Goal: Task Accomplishment & Management: Manage account settings

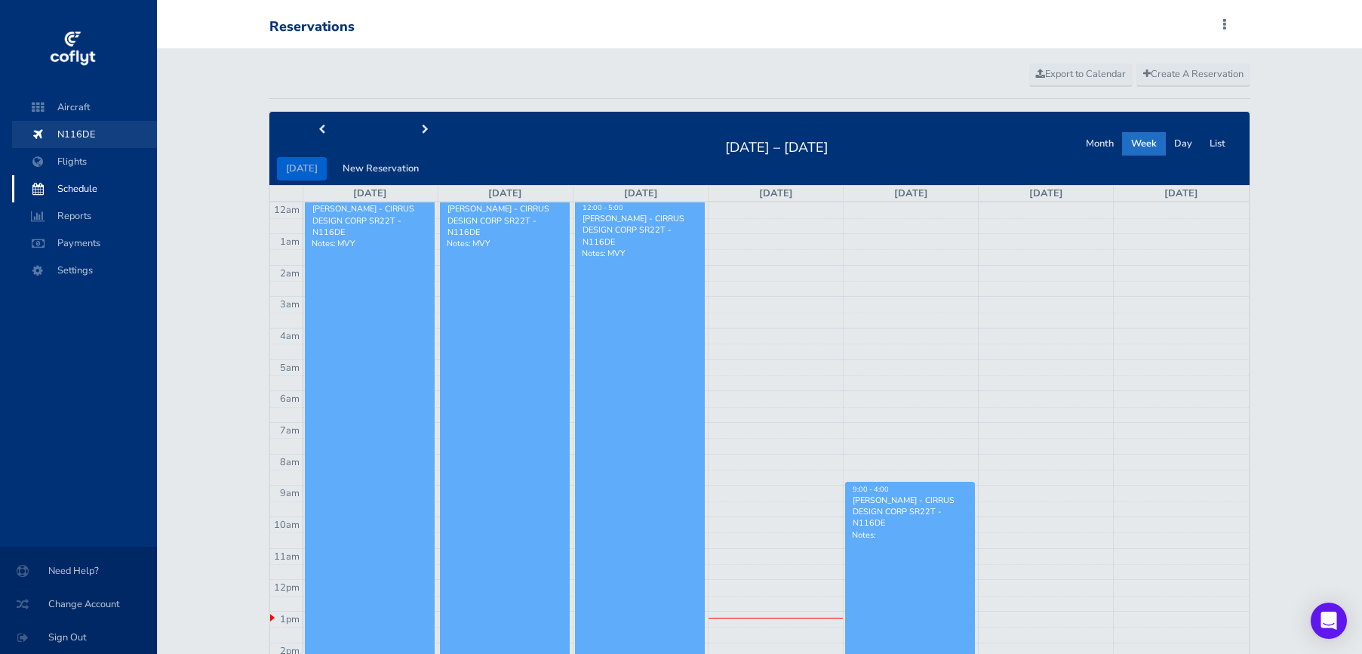
click at [82, 146] on span "N116DE" at bounding box center [84, 134] width 115 height 27
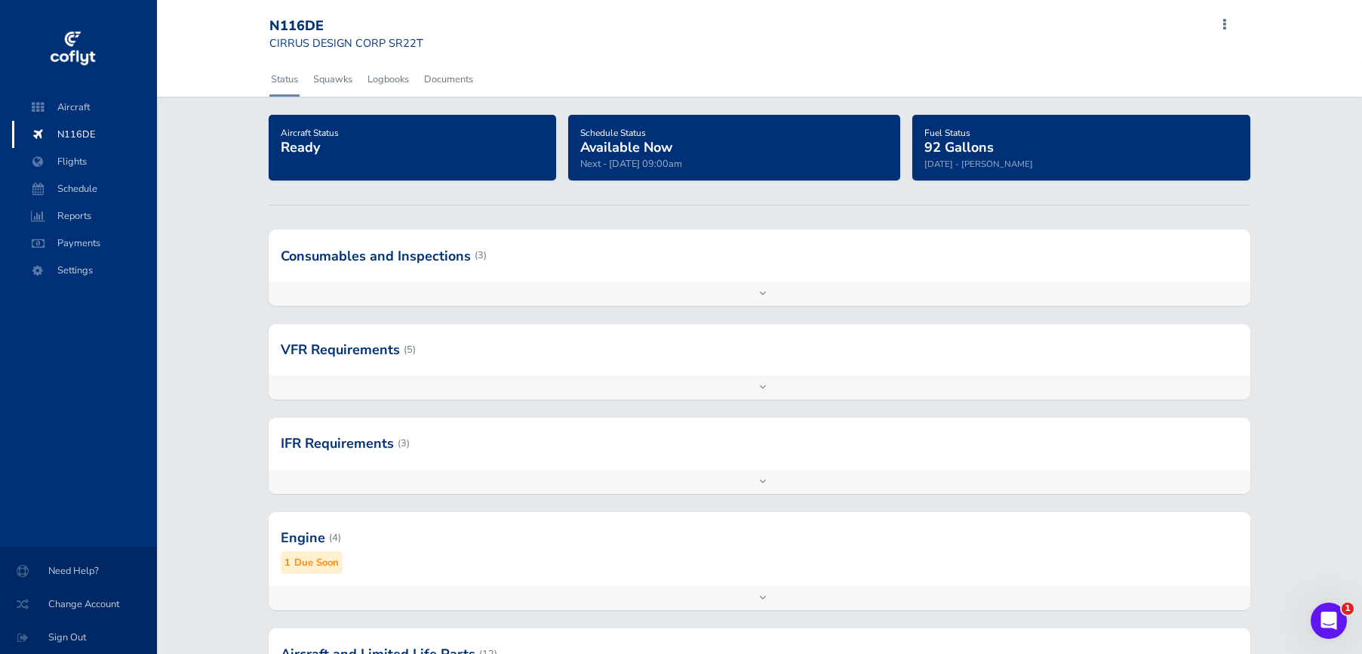
scroll to position [140, 0]
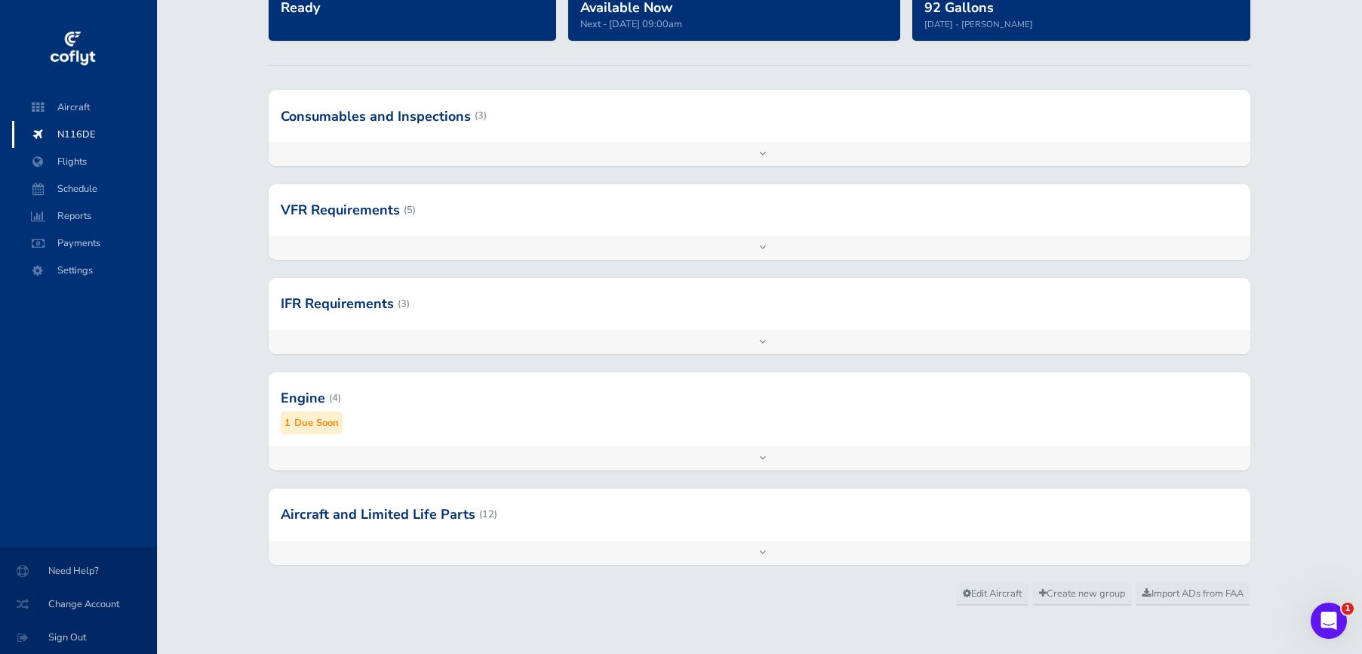
click at [415, 435] on div "Engine (4) 1 Due Soon" at bounding box center [760, 409] width 982 height 74
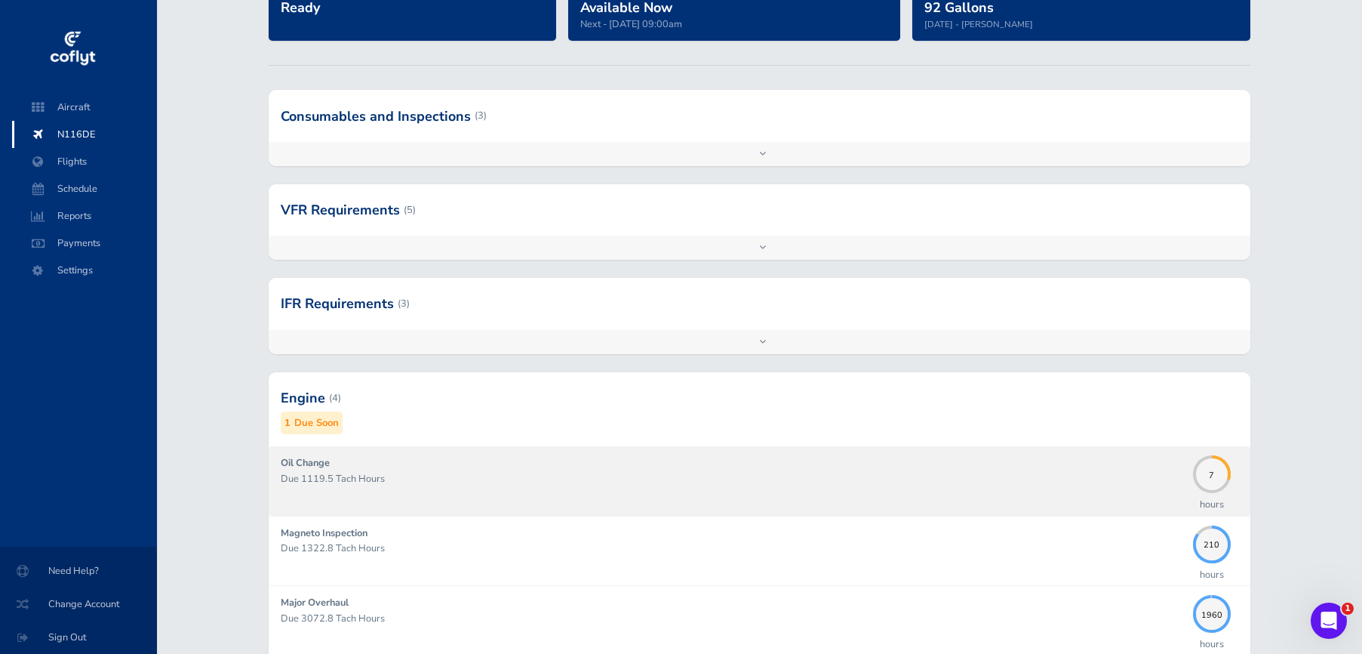
click at [429, 460] on div "Oil Change Due 1119.5 Tach Hours" at bounding box center [733, 480] width 905 height 51
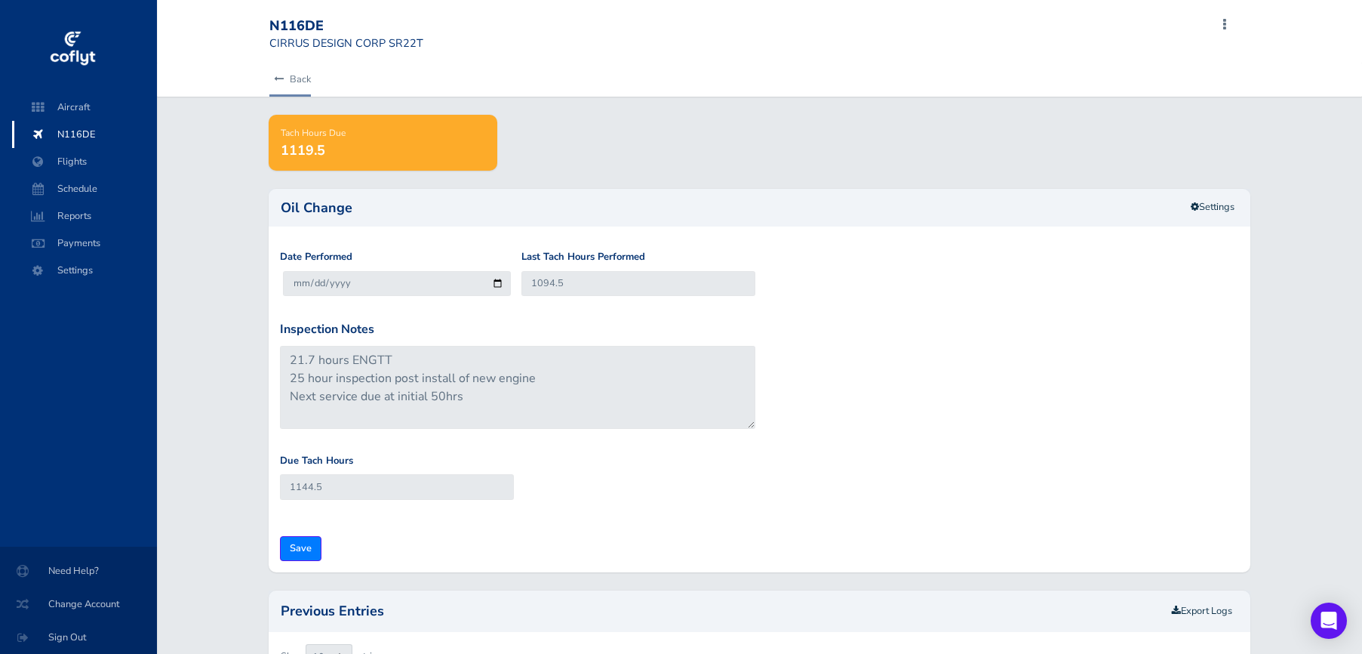
click at [295, 81] on link "Back" at bounding box center [290, 79] width 42 height 33
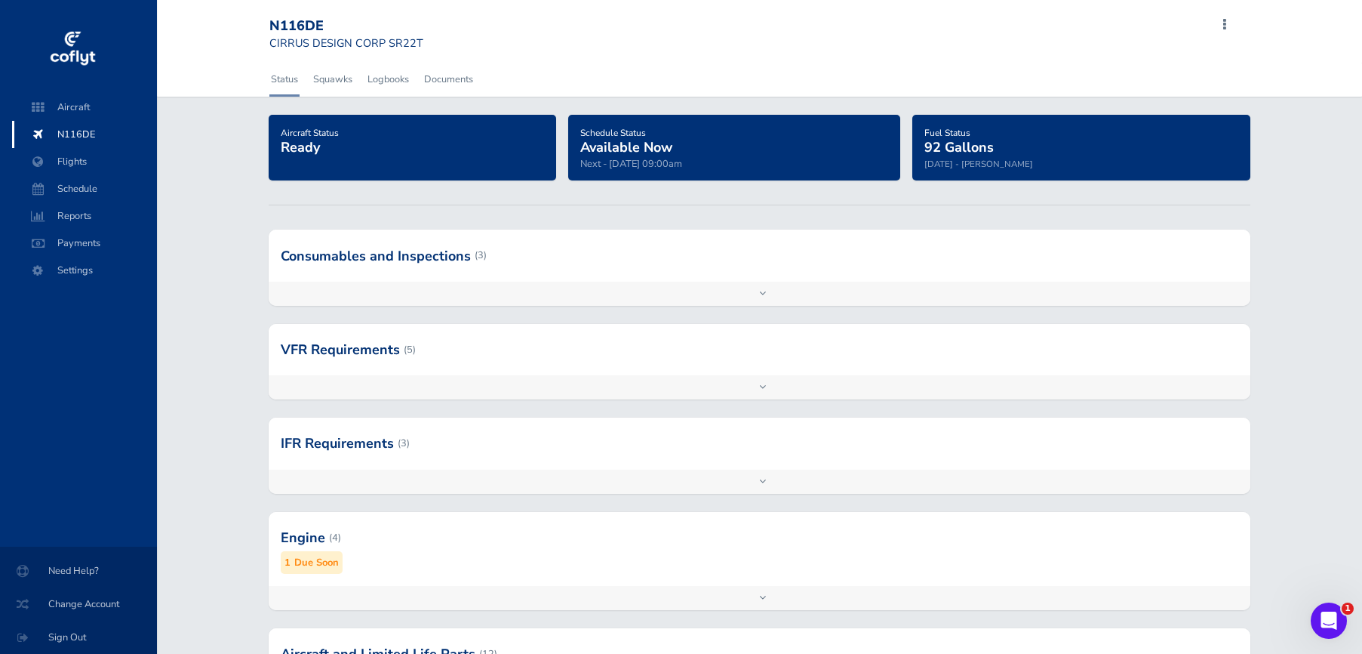
click at [580, 534] on div at bounding box center [760, 537] width 982 height 74
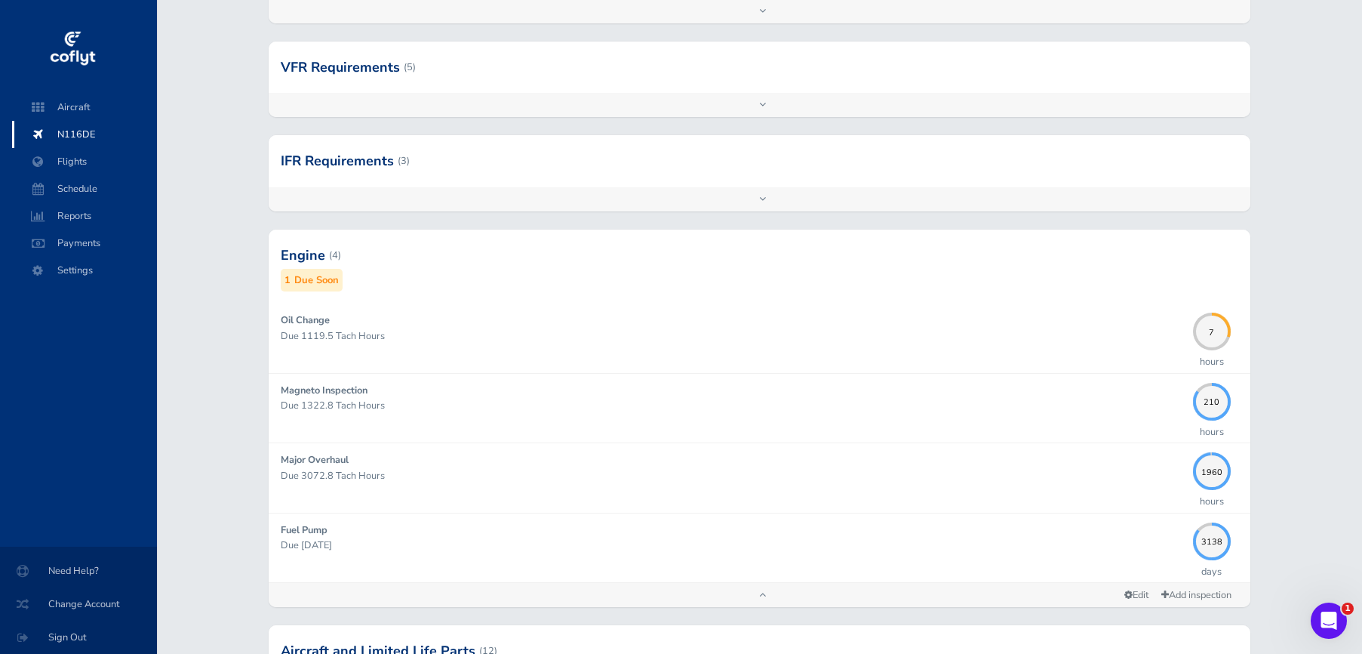
scroll to position [360, 0]
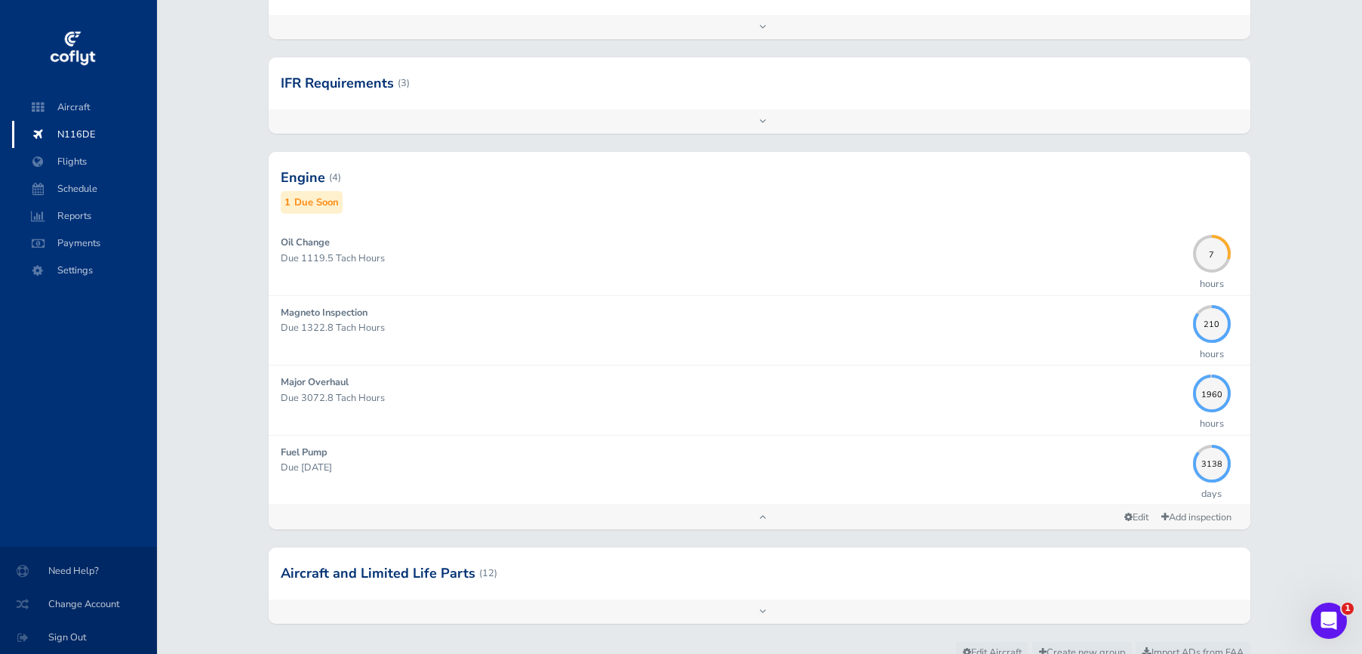
click at [78, 131] on span "N116DE" at bounding box center [84, 134] width 115 height 27
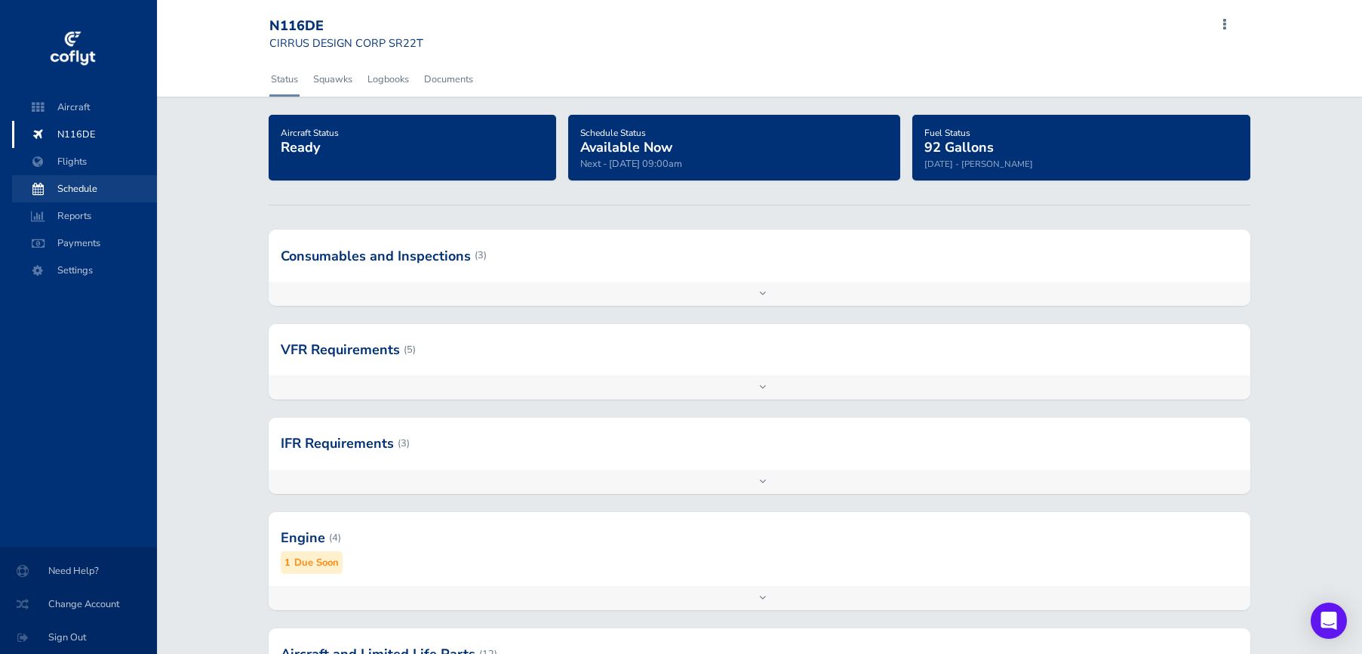
click at [97, 178] on span "Schedule" at bounding box center [84, 188] width 115 height 27
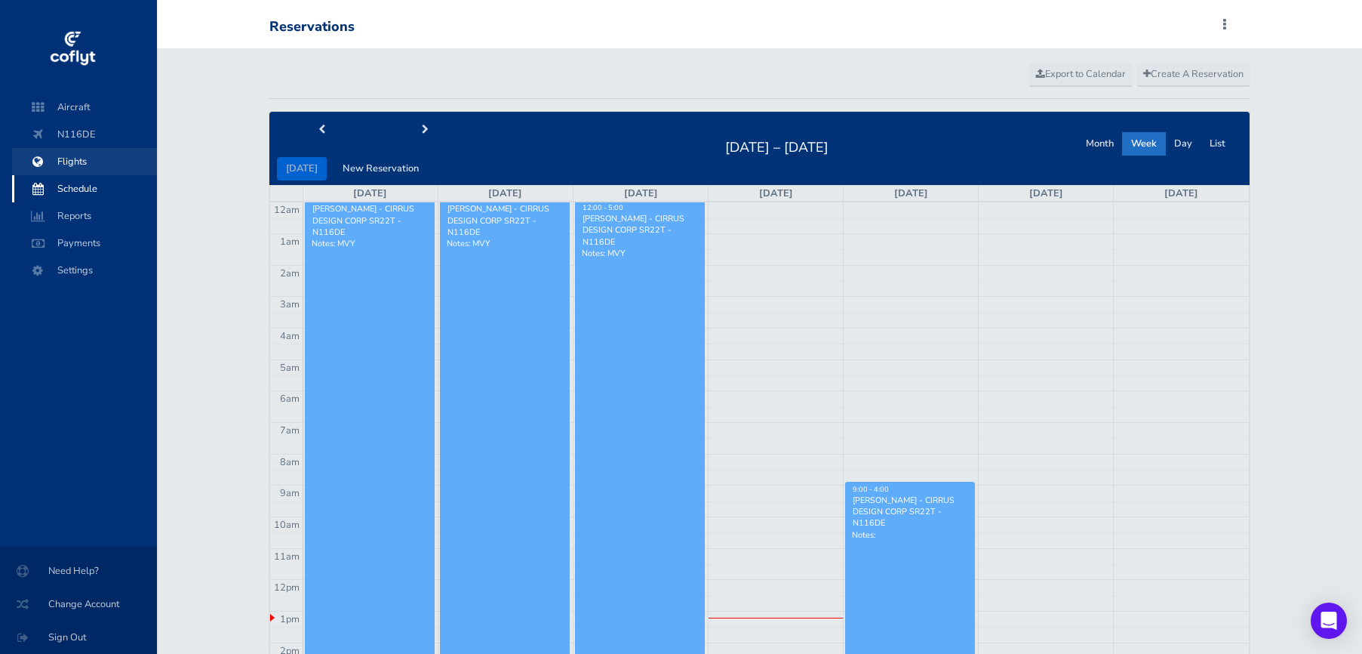
click at [92, 168] on span "Flights" at bounding box center [84, 161] width 115 height 27
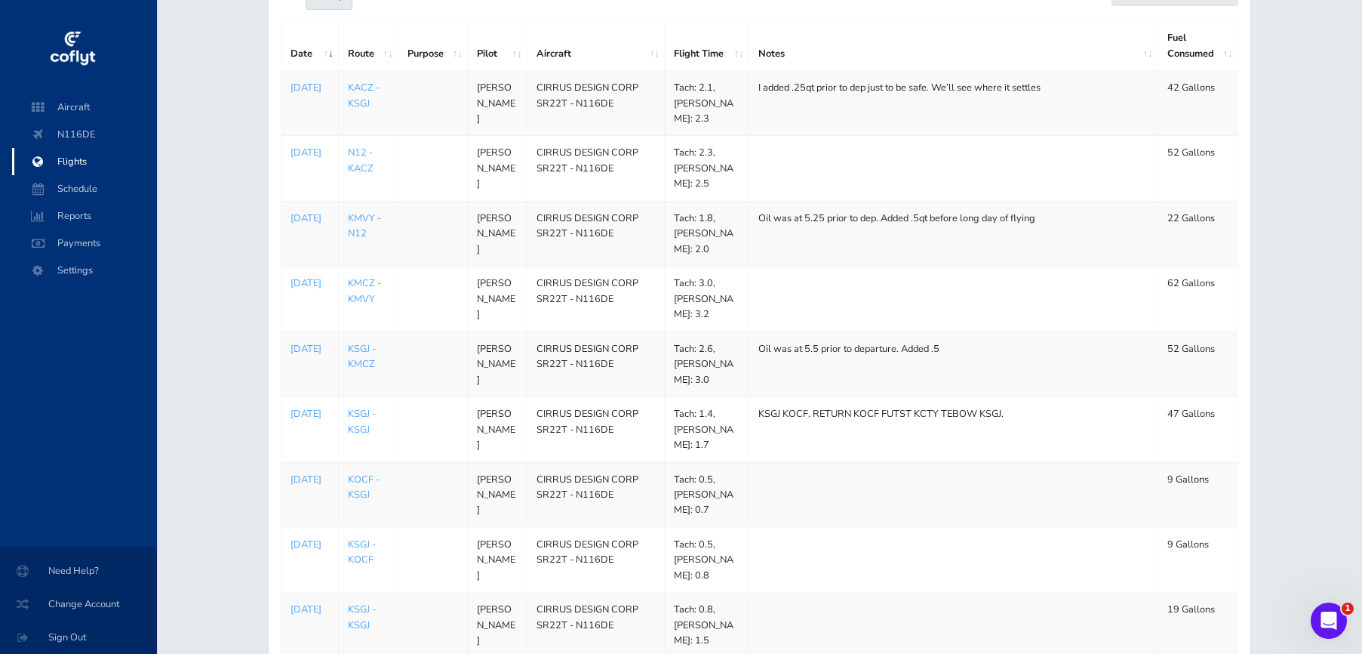
scroll to position [331, 0]
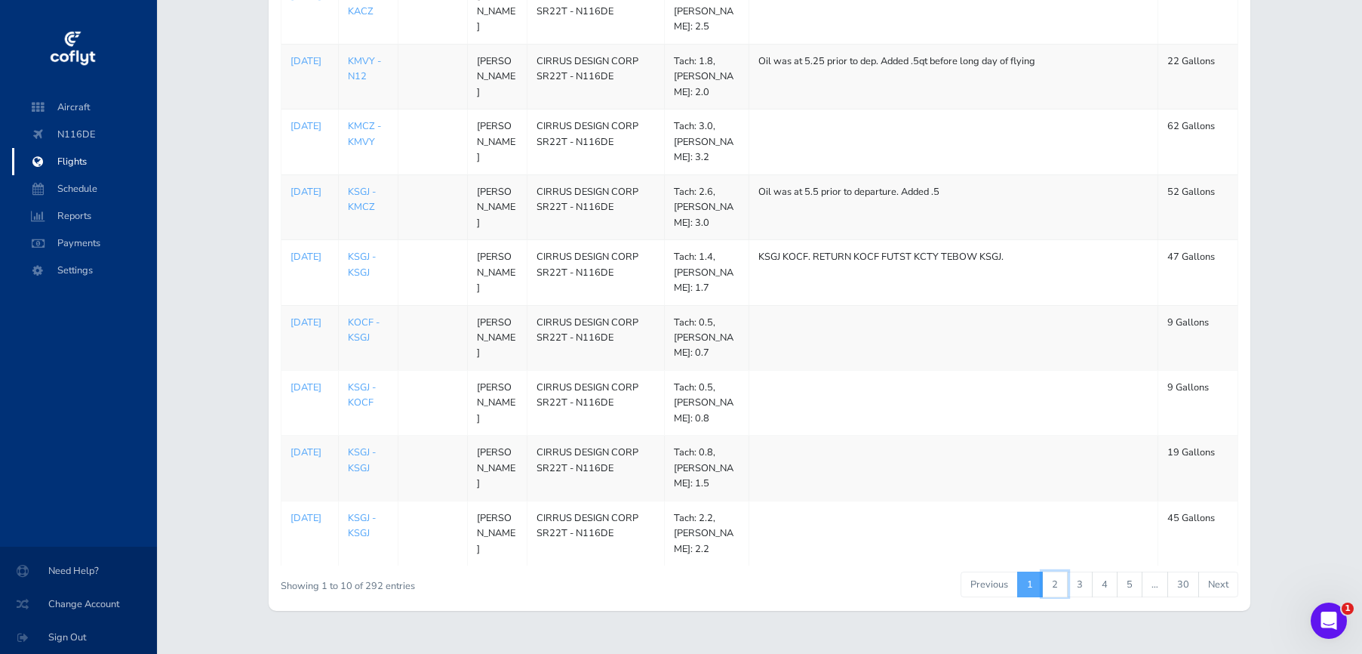
click at [1054, 571] on link "2" at bounding box center [1055, 584] width 26 height 26
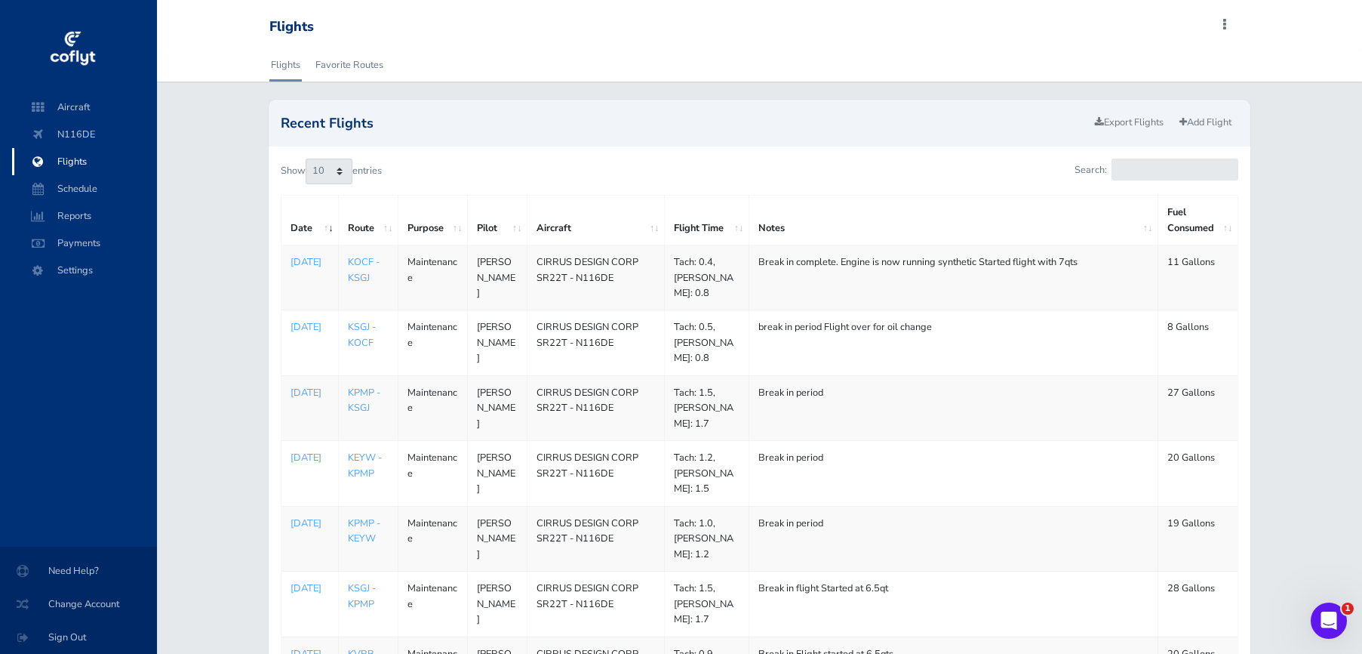
scroll to position [316, 0]
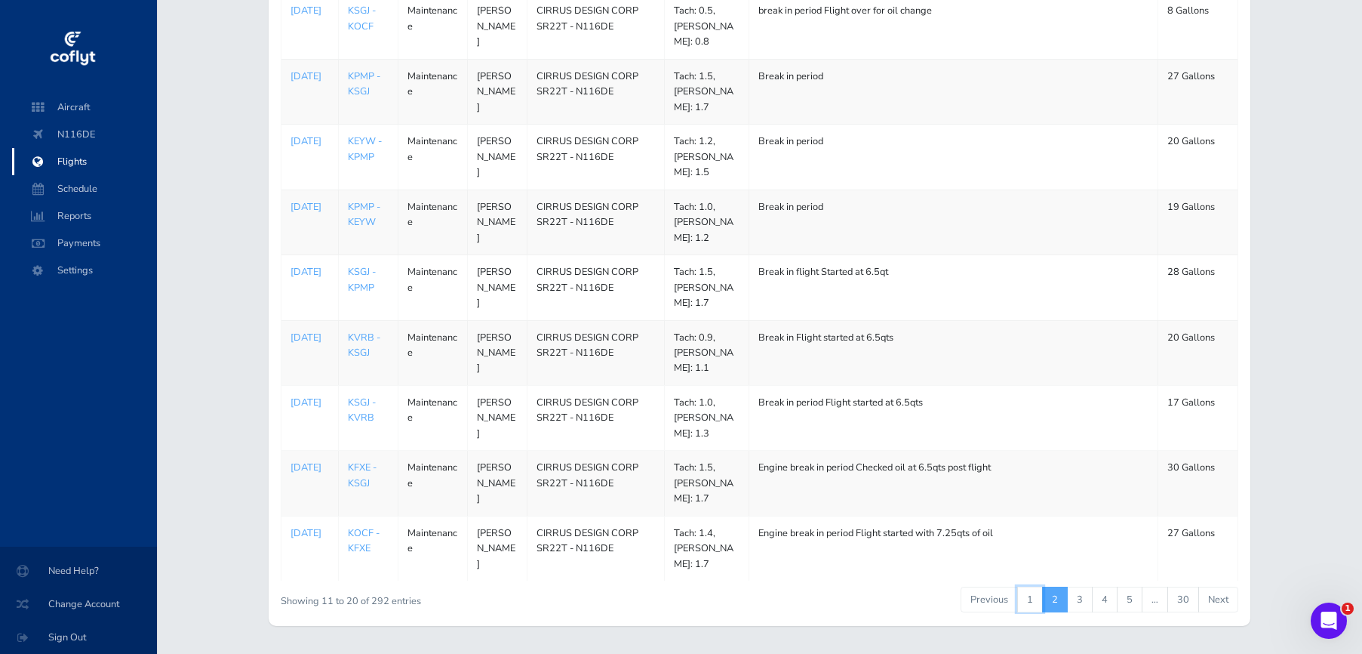
click at [1033, 586] on link "1" at bounding box center [1030, 599] width 26 height 26
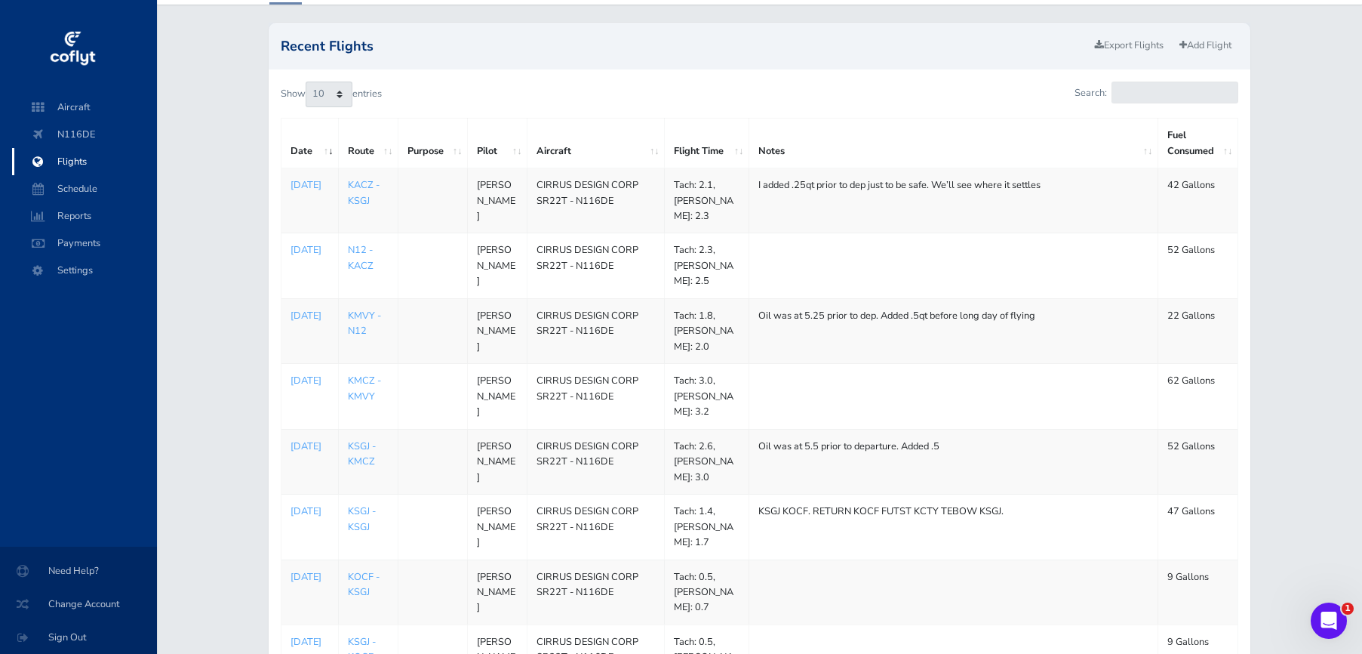
scroll to position [16, 0]
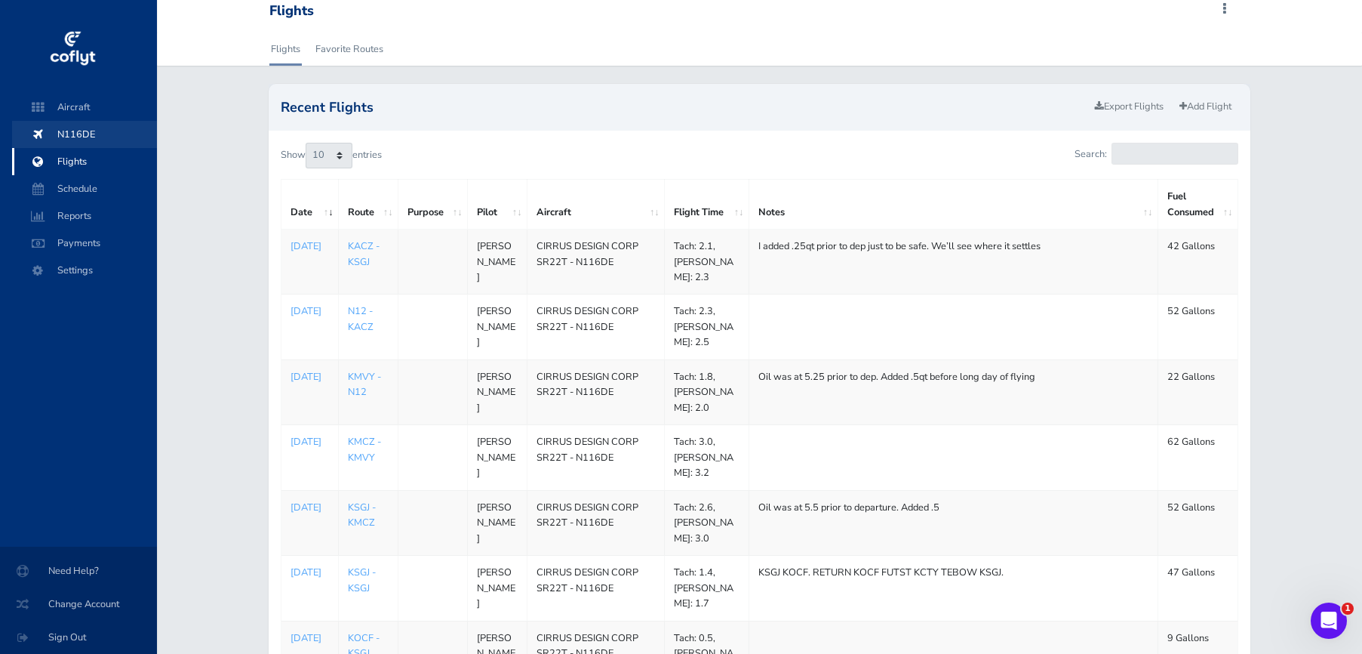
click at [81, 130] on span "N116DE" at bounding box center [84, 134] width 115 height 27
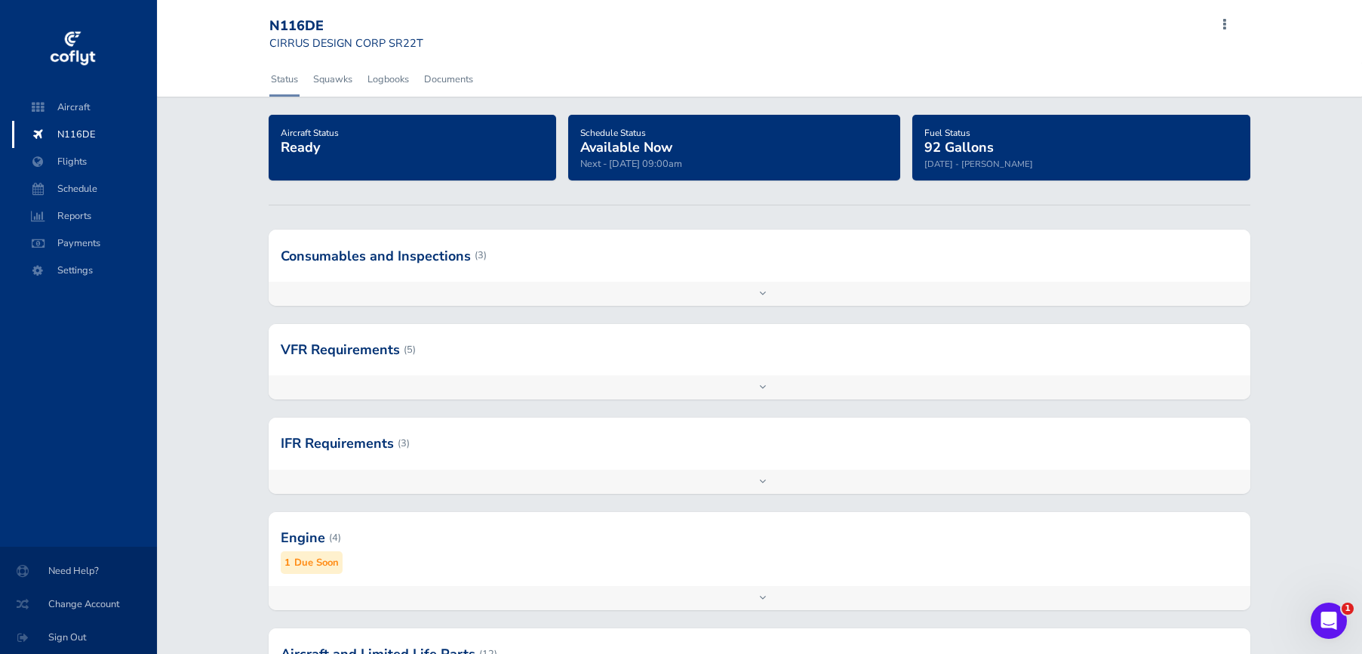
click at [521, 573] on div "Engine (4) 1 Due Soon" at bounding box center [760, 549] width 982 height 74
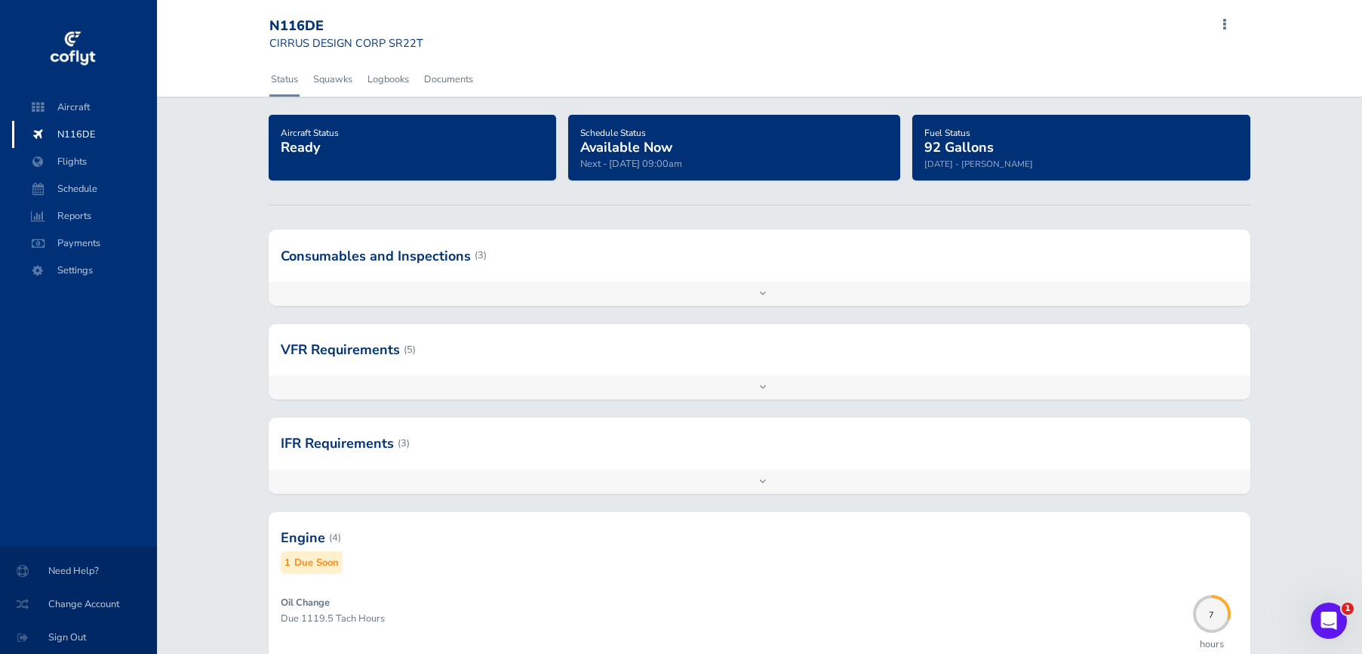
scroll to position [318, 0]
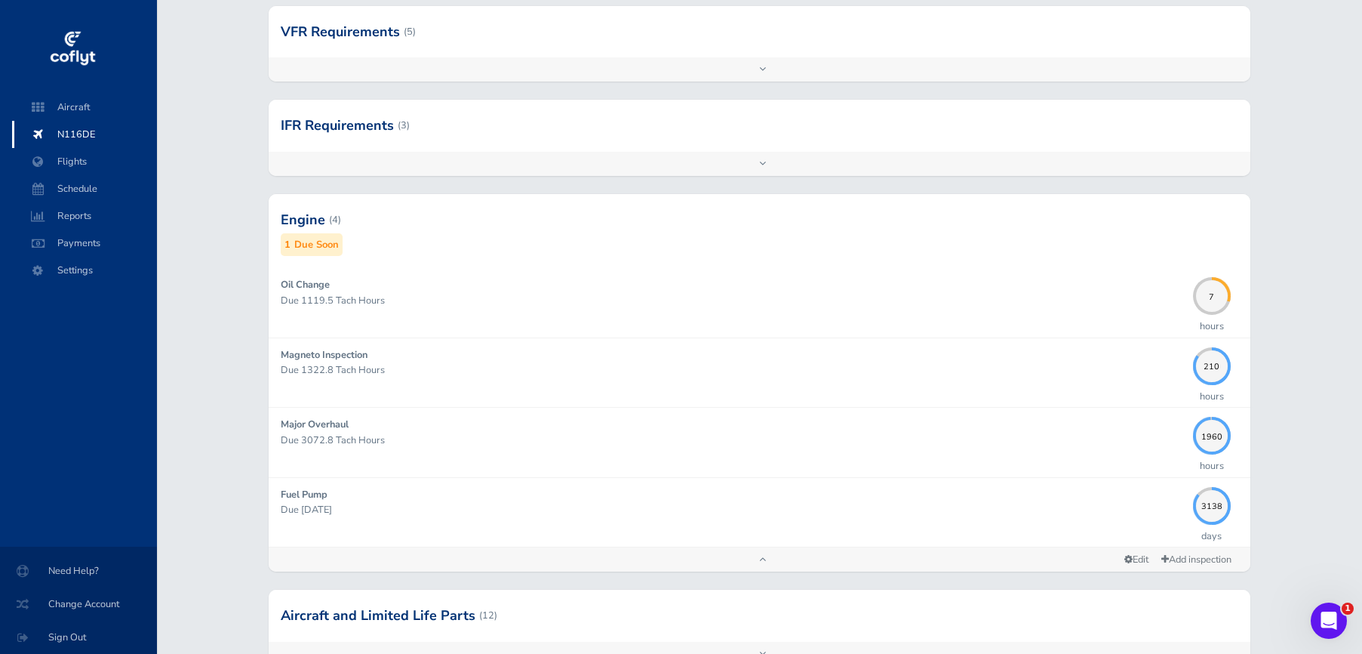
click at [754, 550] on div "Add inspection Edit" at bounding box center [760, 559] width 982 height 24
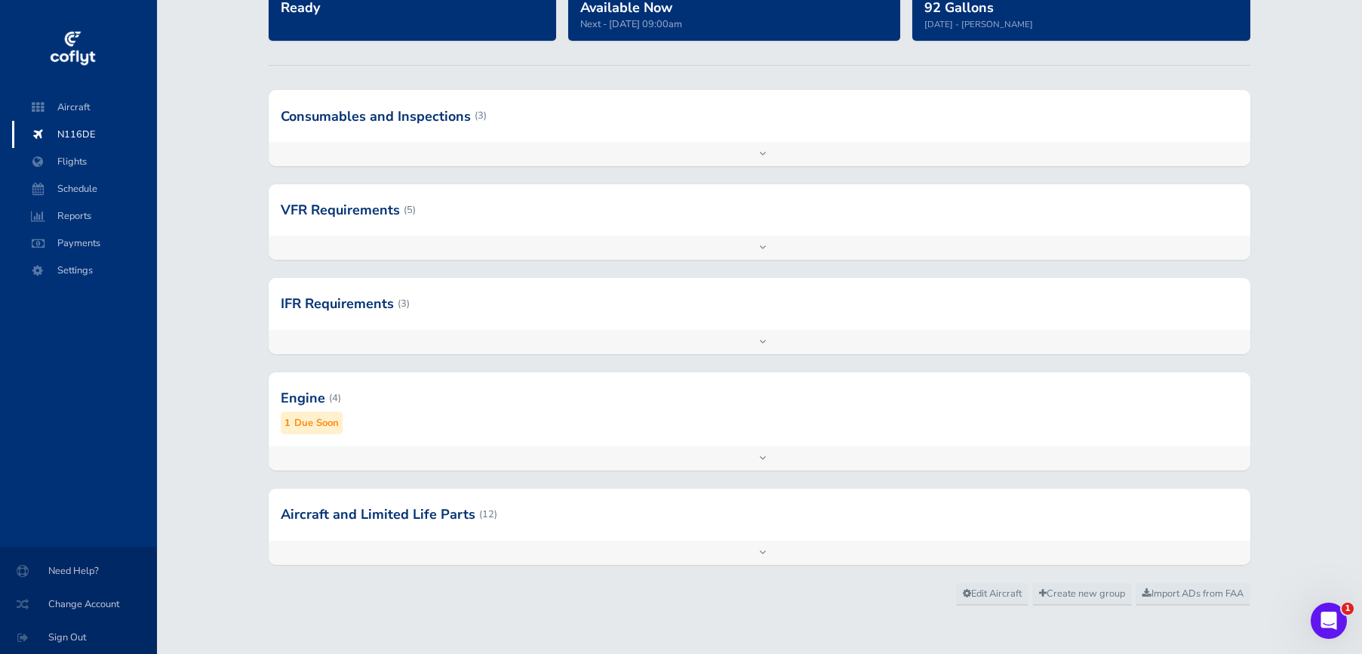
click at [413, 450] on div "Add inspection Edit" at bounding box center [760, 458] width 982 height 24
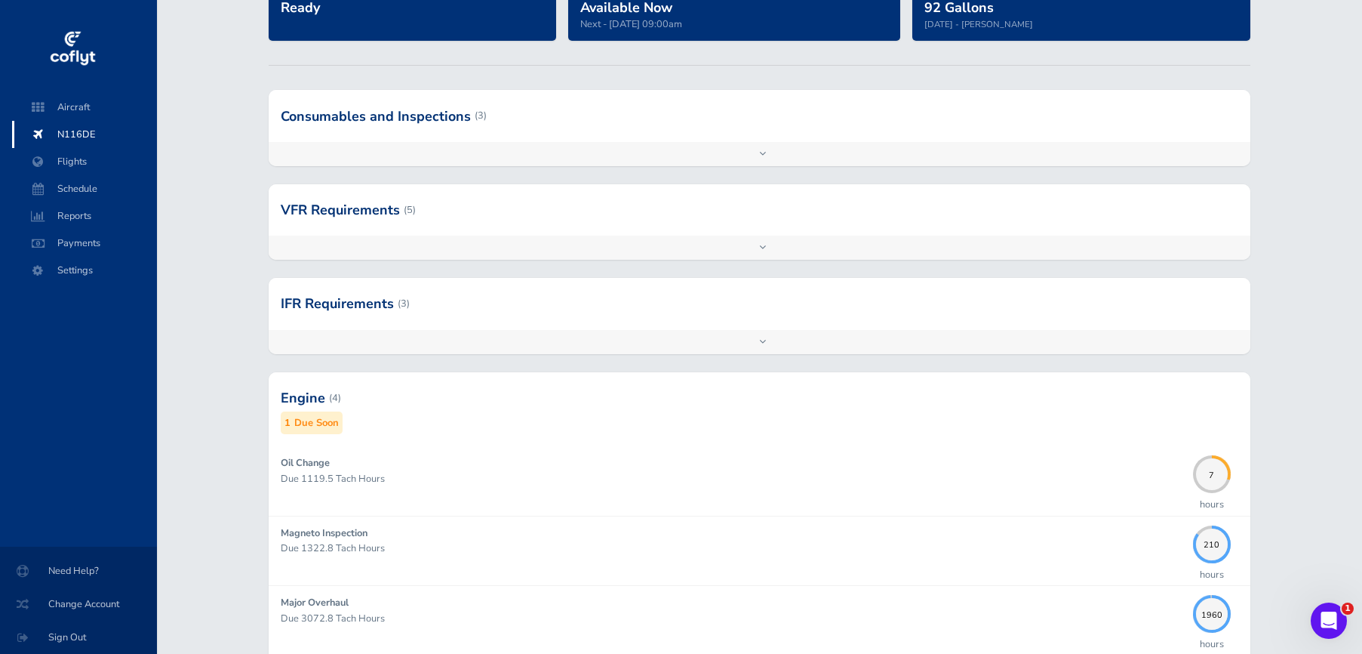
scroll to position [272, 0]
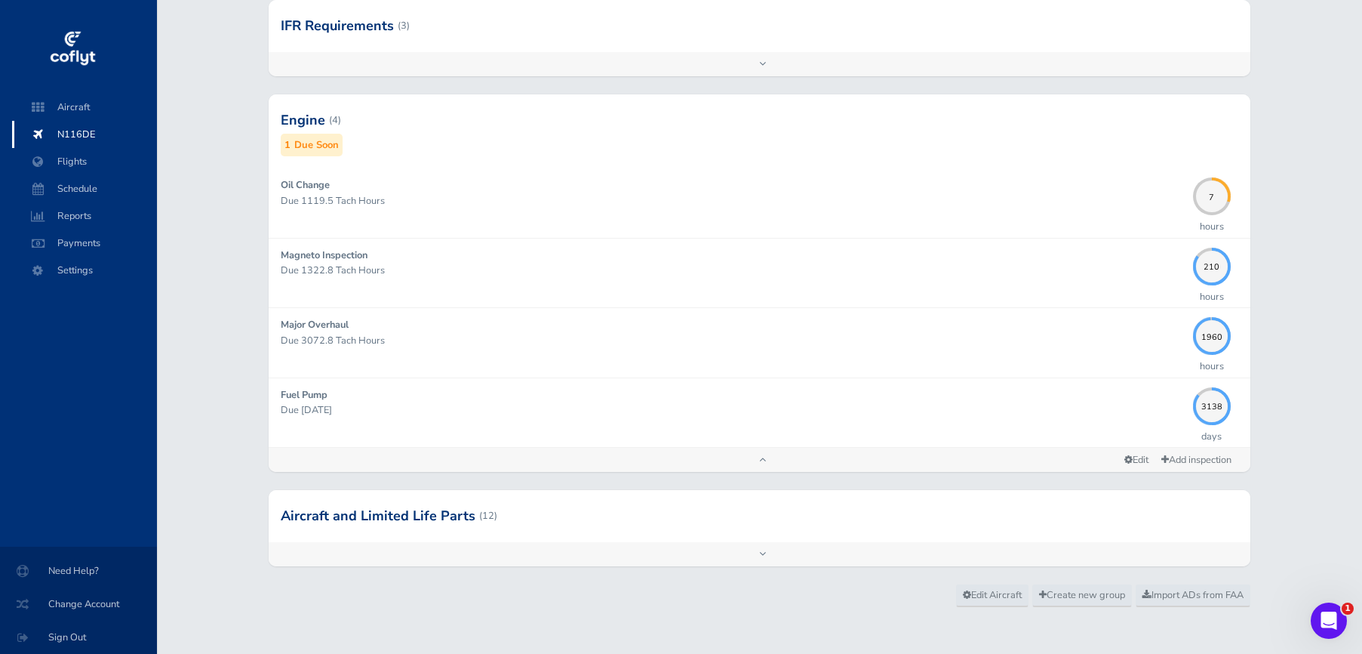
click at [311, 456] on div "Add inspection Edit" at bounding box center [760, 460] width 982 height 24
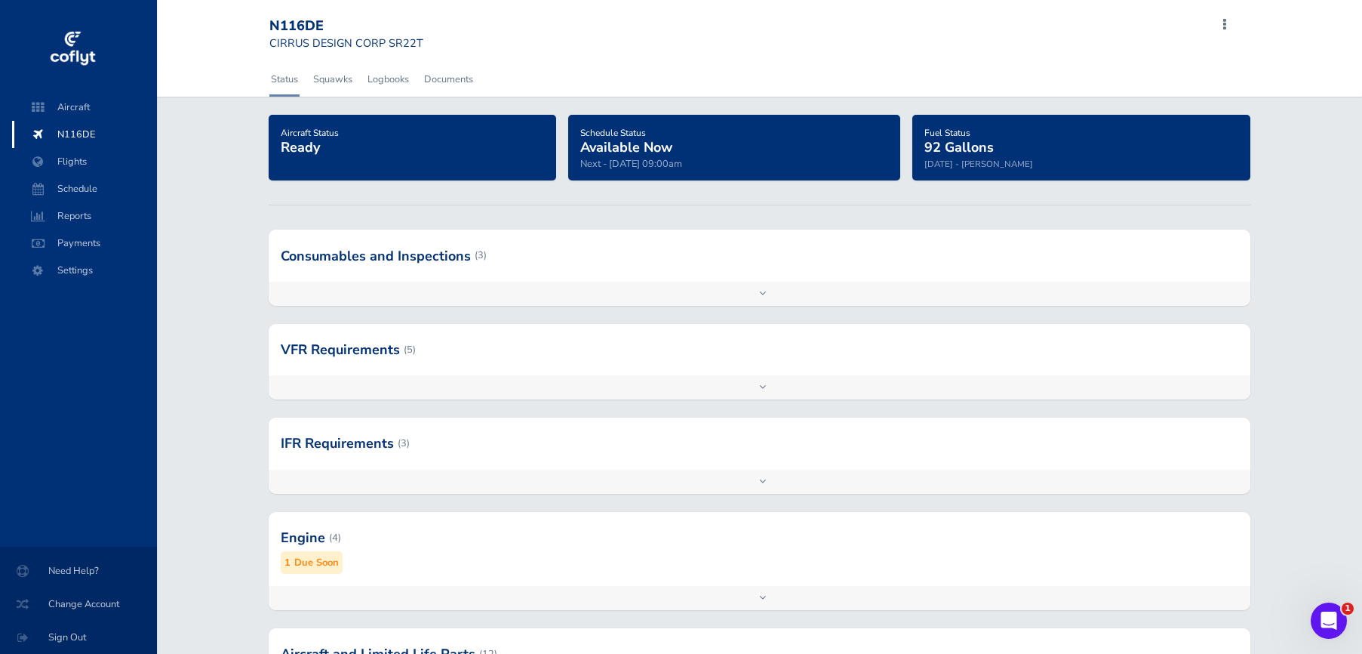
scroll to position [140, 0]
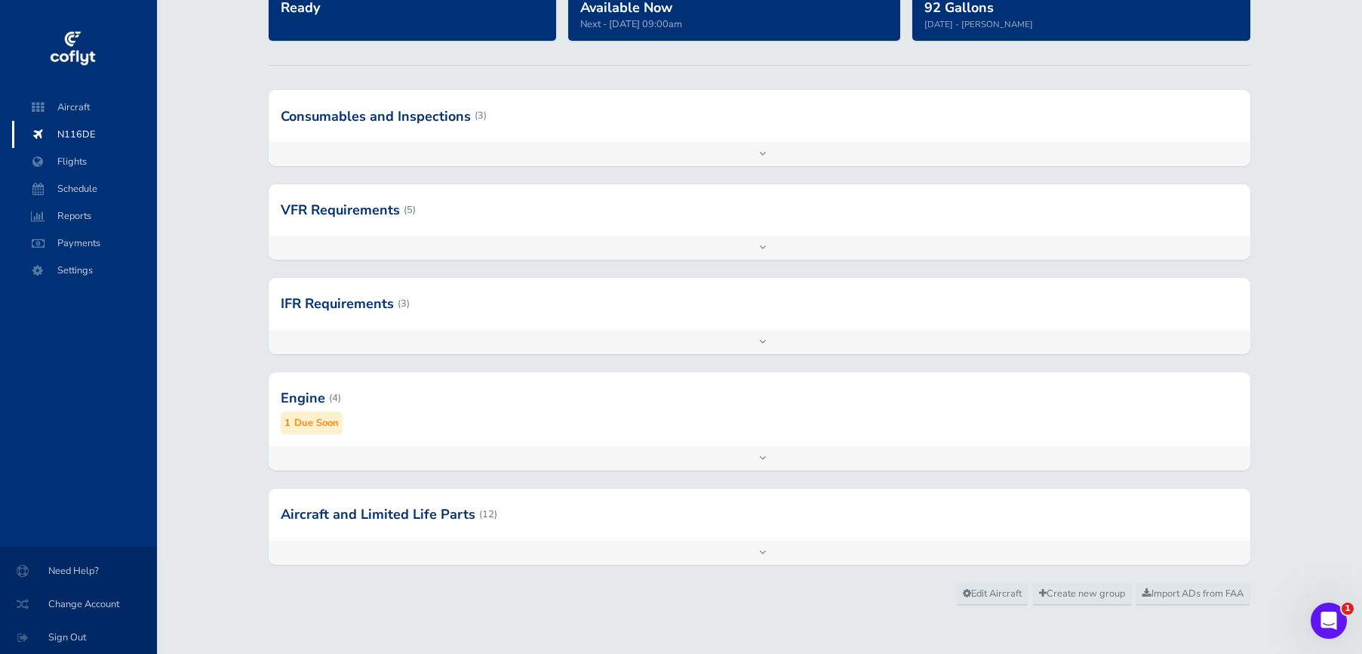
click at [382, 451] on div "Add inspection Edit" at bounding box center [760, 458] width 982 height 24
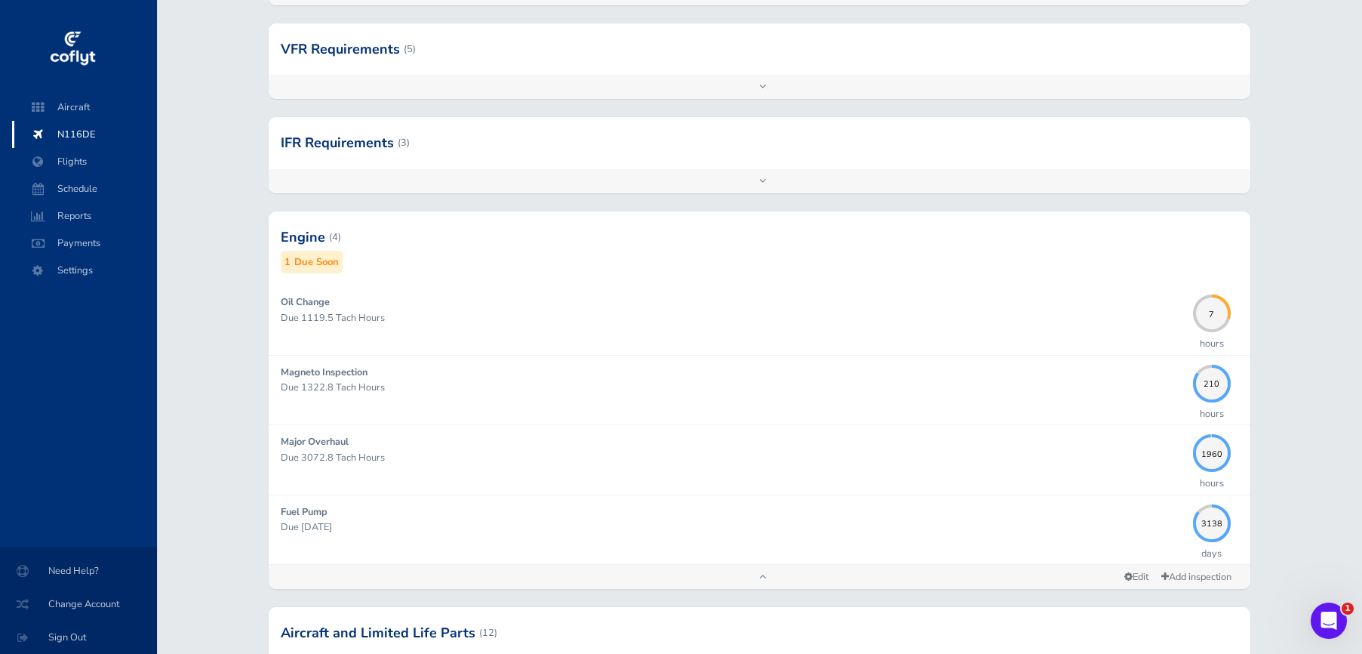
scroll to position [377, 0]
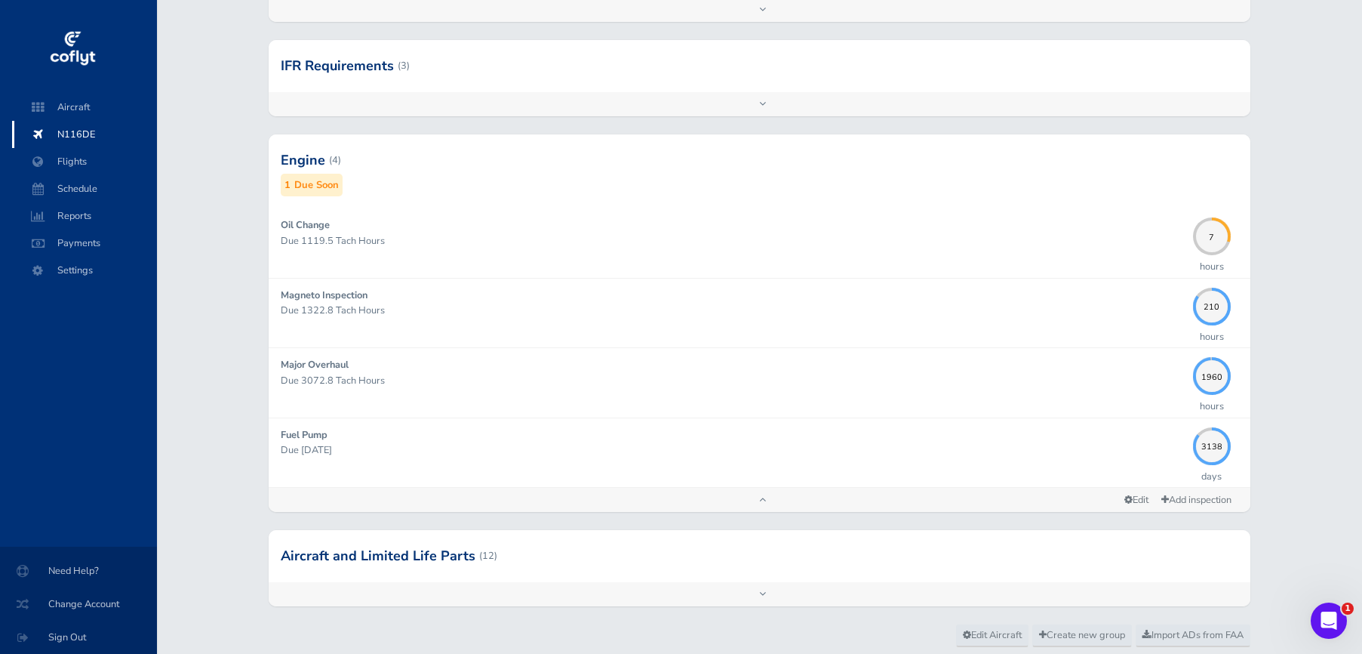
click at [366, 503] on div "Add inspection Edit" at bounding box center [760, 500] width 982 height 24
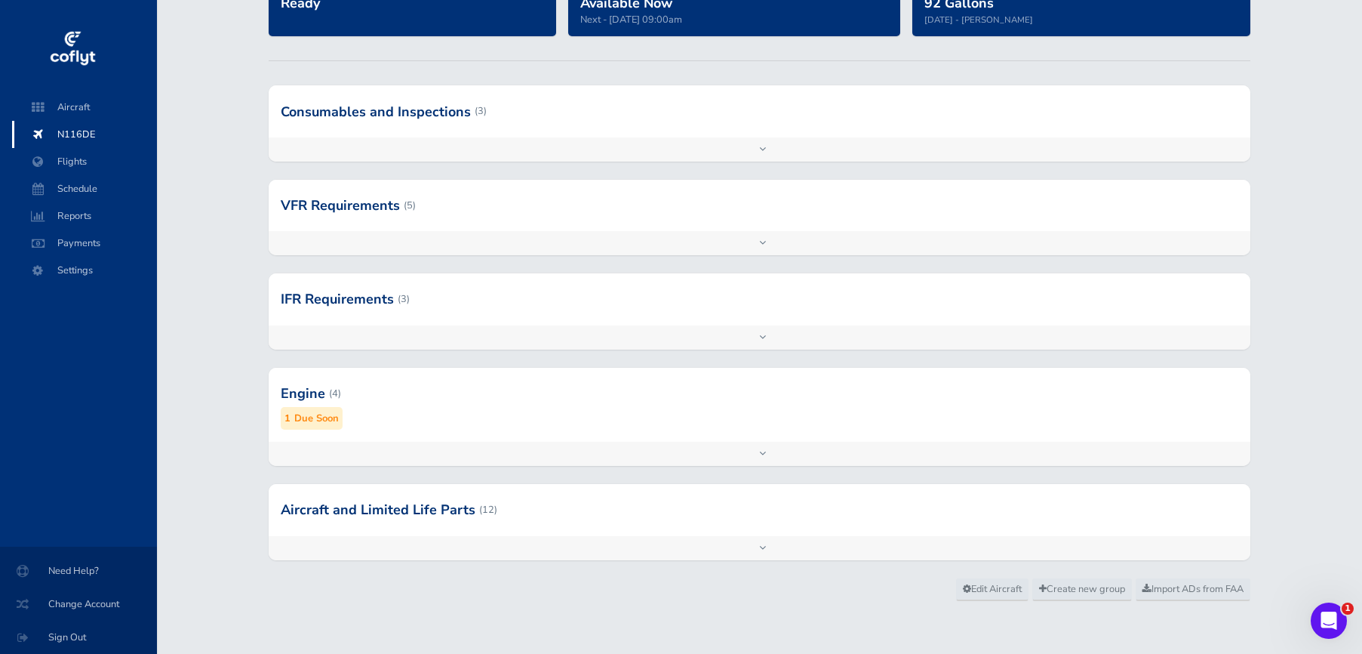
scroll to position [140, 0]
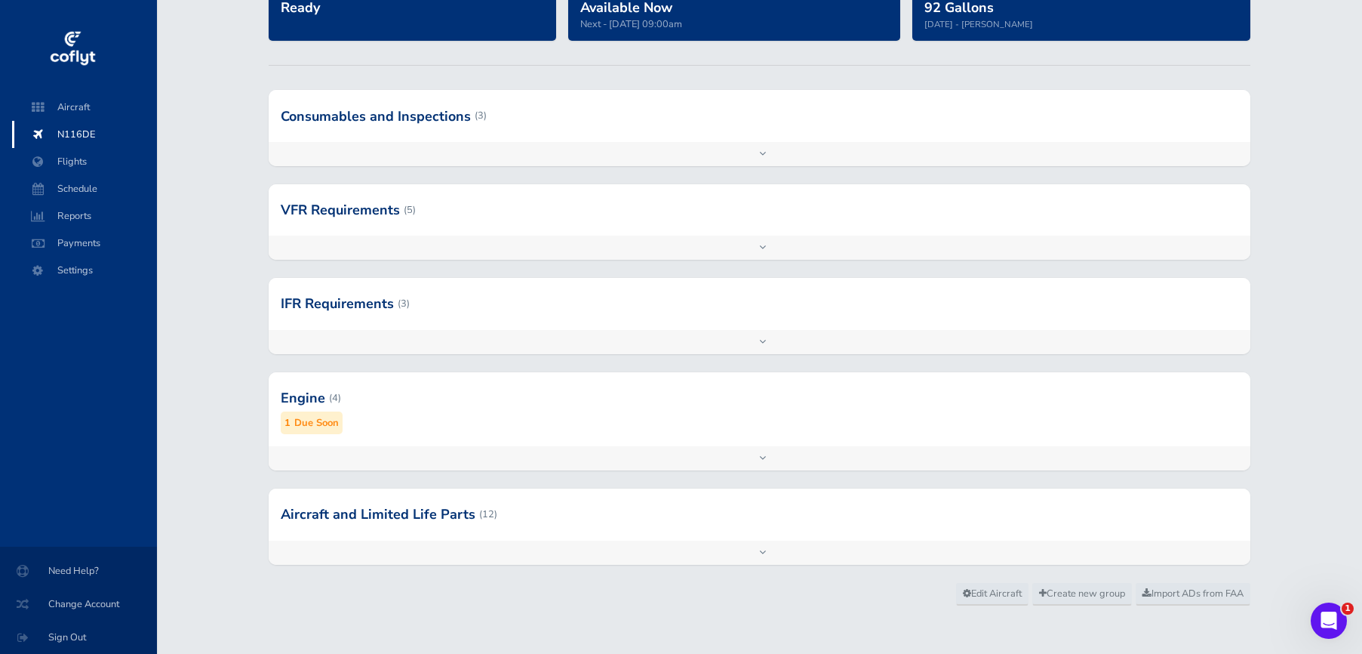
click at [371, 461] on div "Add inspection Edit" at bounding box center [760, 458] width 982 height 24
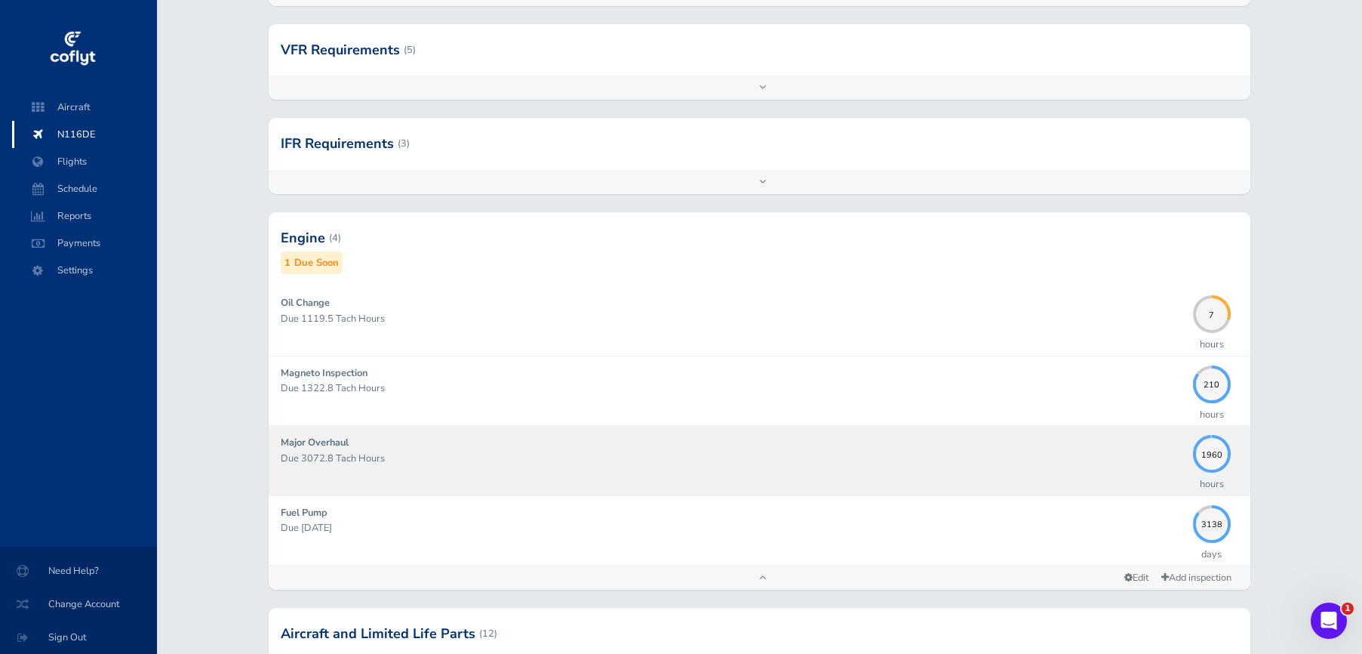
scroll to position [313, 0]
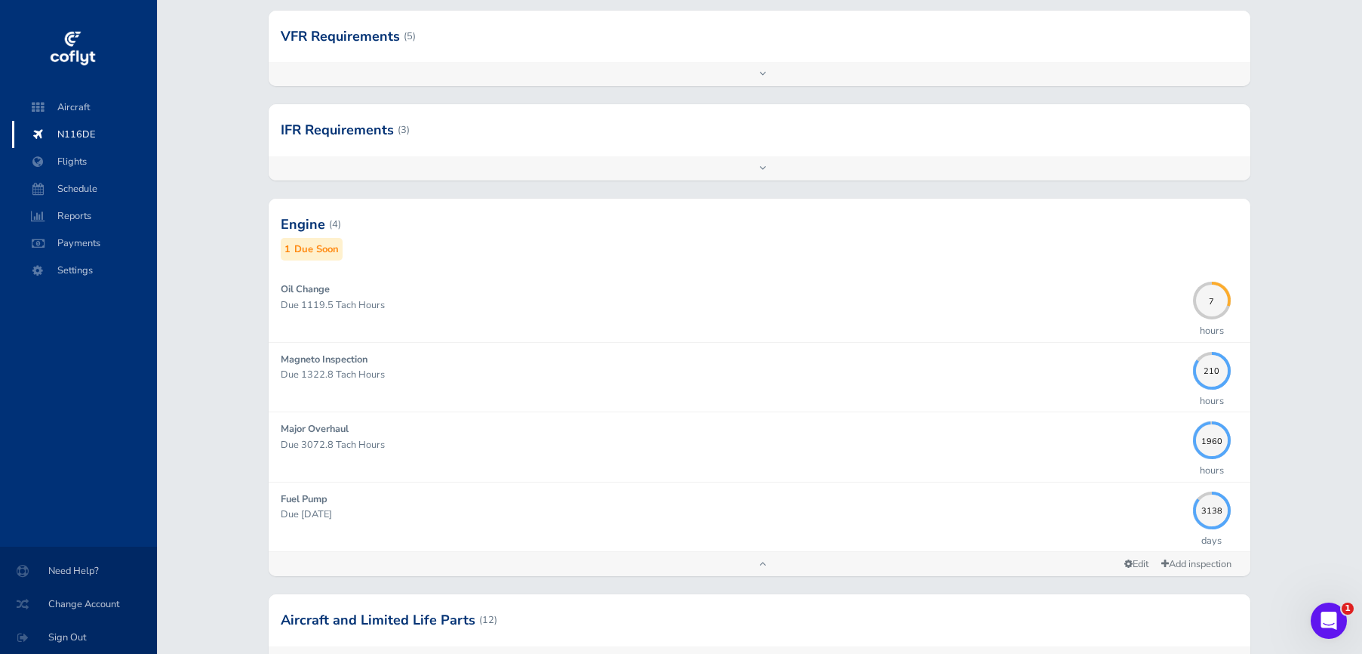
click at [522, 559] on div "Add inspection Edit" at bounding box center [760, 564] width 982 height 24
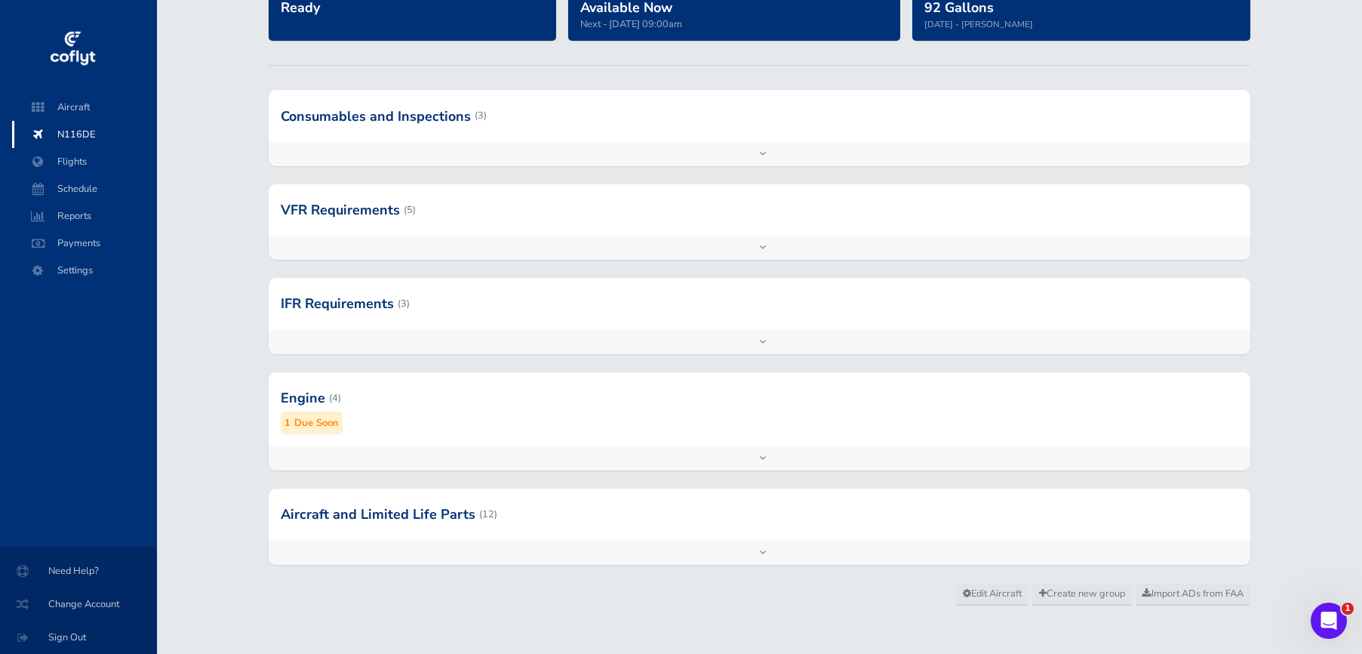
click at [544, 340] on div "Add inspection Edit" at bounding box center [760, 342] width 982 height 24
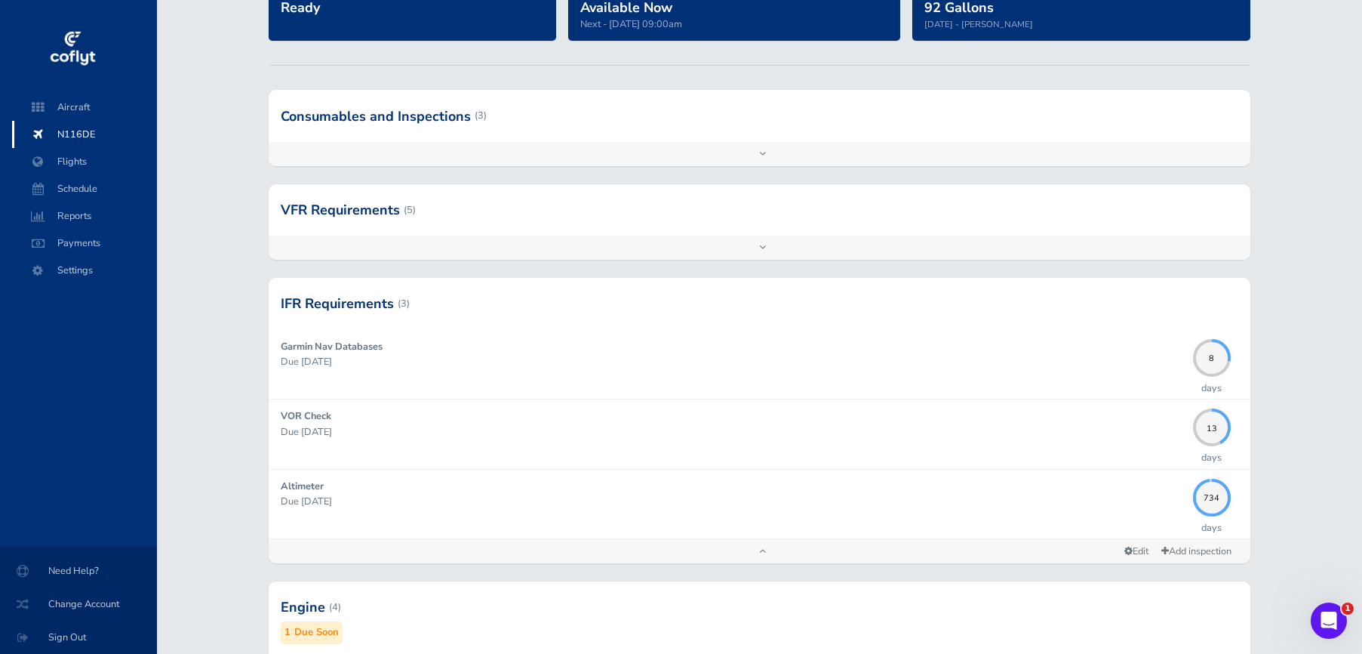
click at [541, 557] on div "Add inspection Edit" at bounding box center [760, 551] width 982 height 24
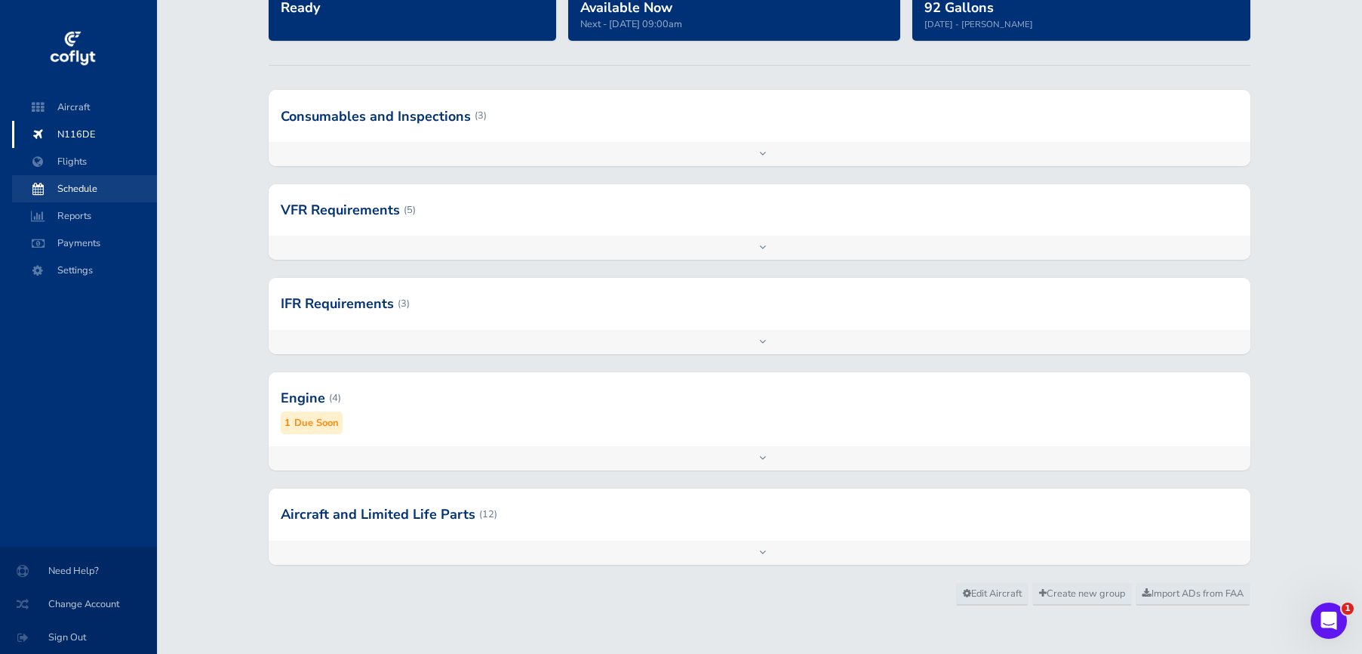
click at [62, 179] on span "Schedule" at bounding box center [84, 188] width 115 height 27
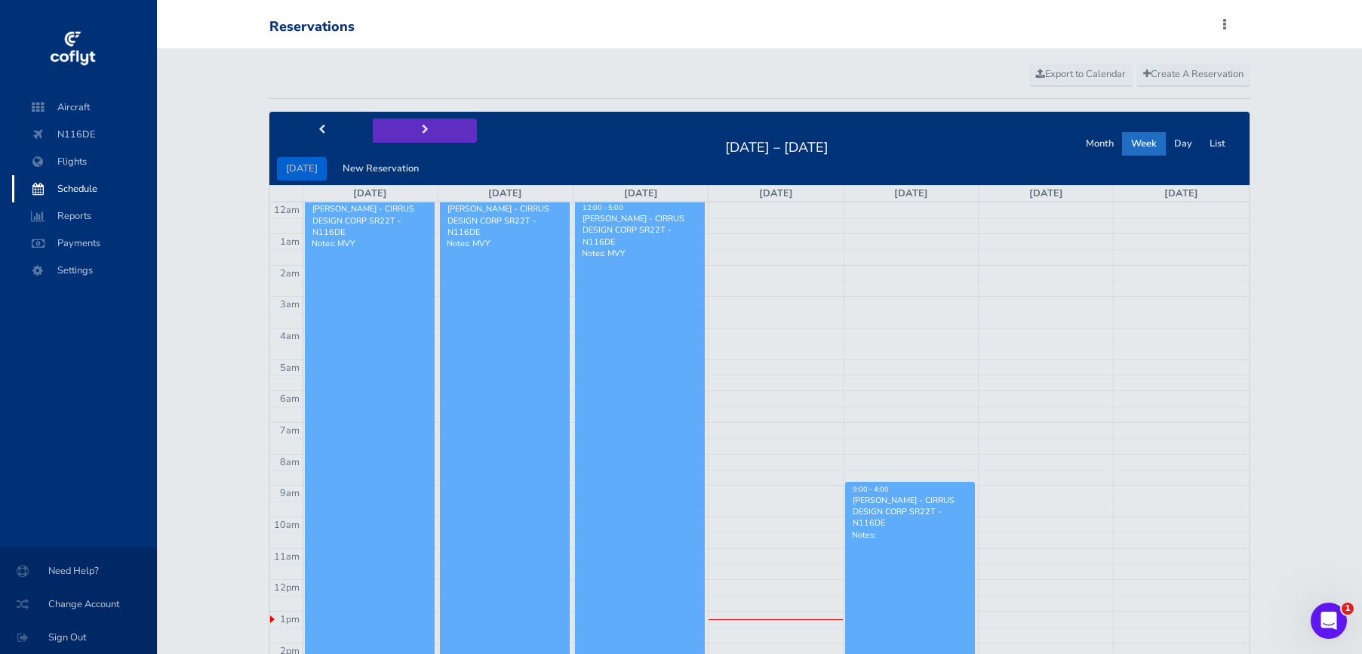
click at [420, 121] on button "next" at bounding box center [425, 129] width 104 height 23
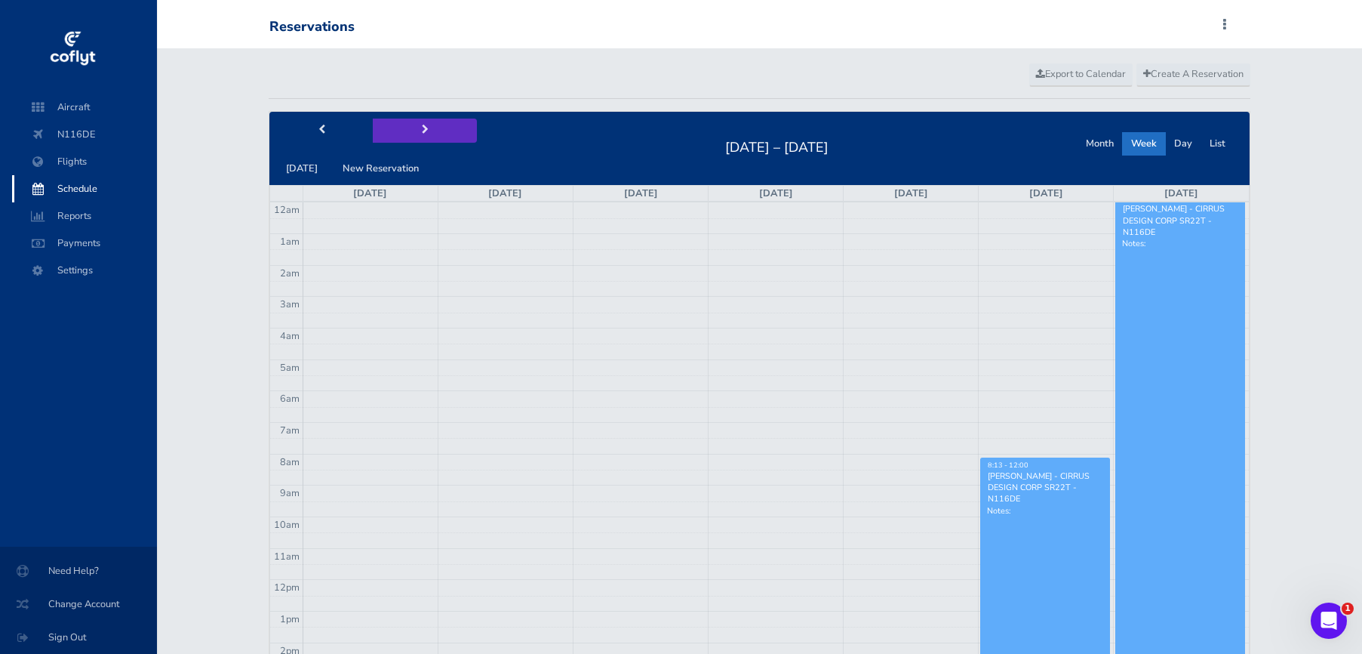
click at [423, 129] on button "next" at bounding box center [425, 129] width 104 height 23
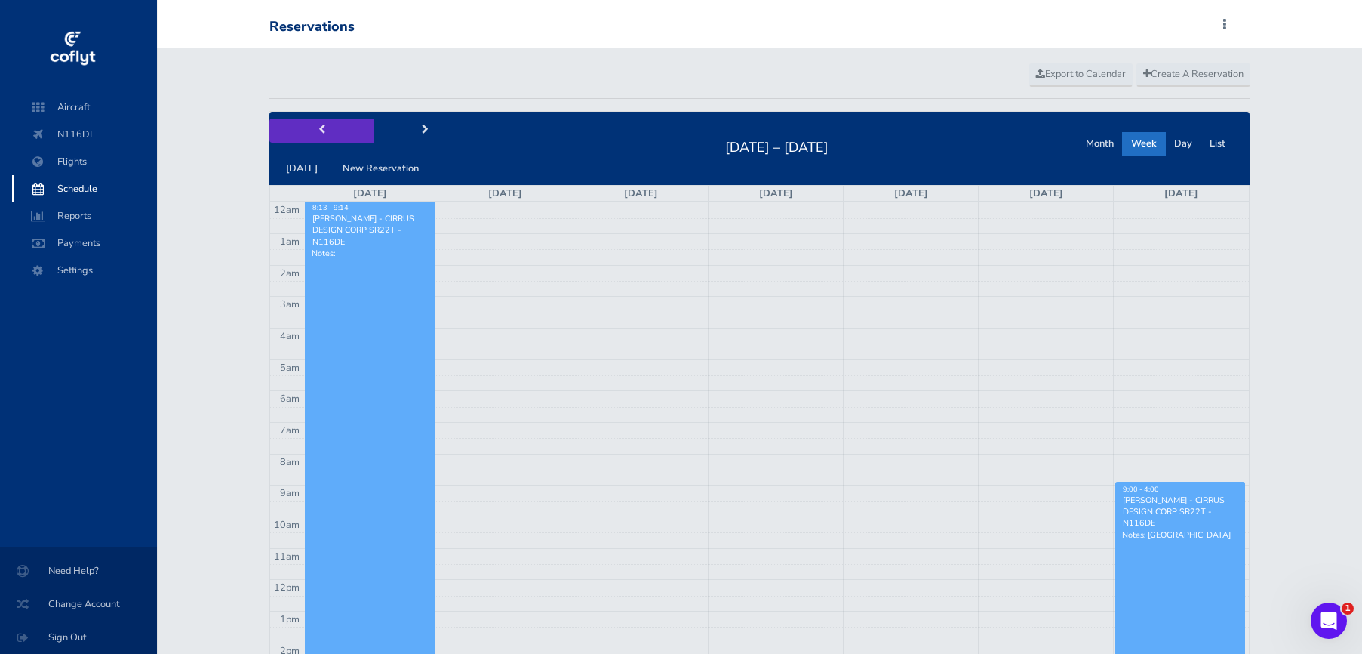
click at [325, 128] on button "prev" at bounding box center [321, 129] width 104 height 23
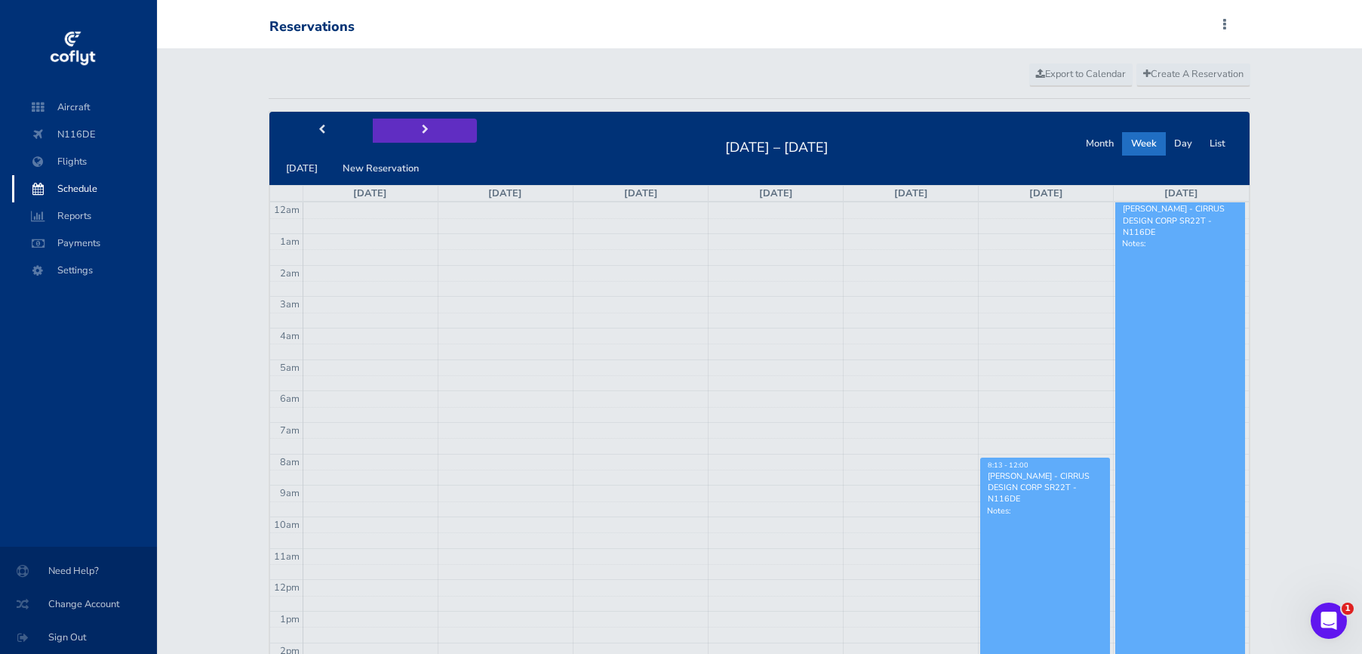
click at [429, 137] on button "next" at bounding box center [425, 129] width 104 height 23
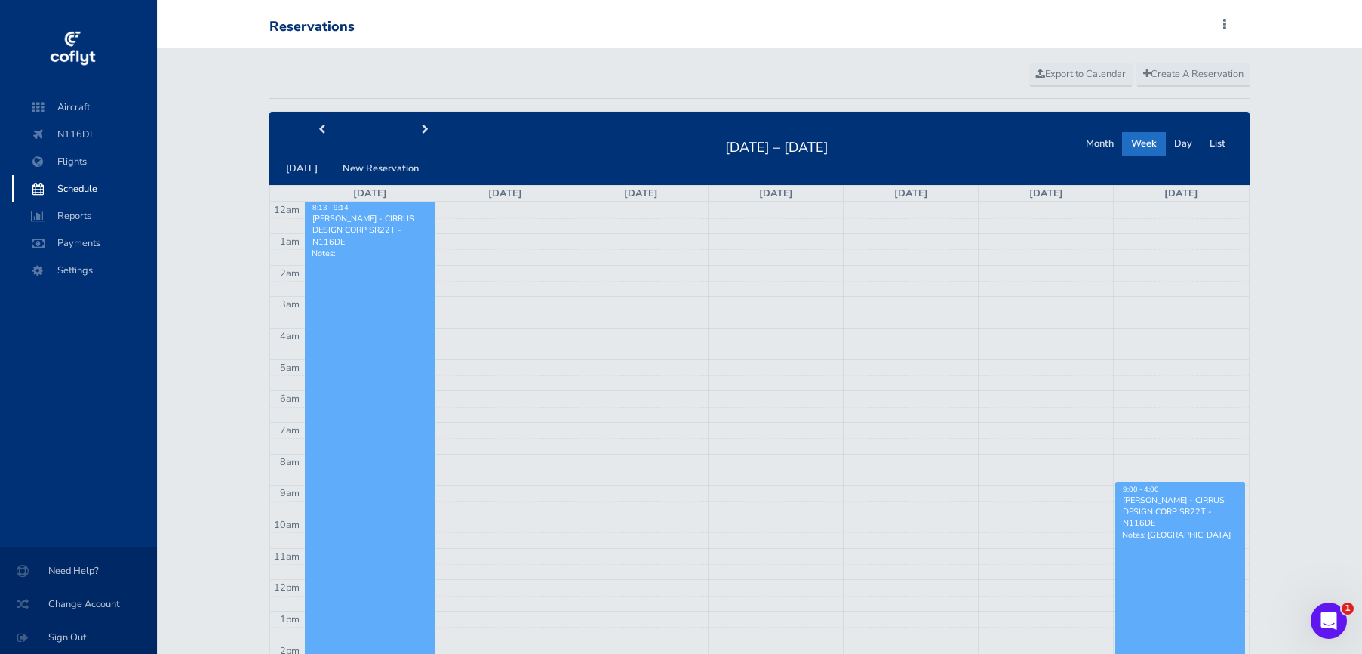
scroll to position [348, 0]
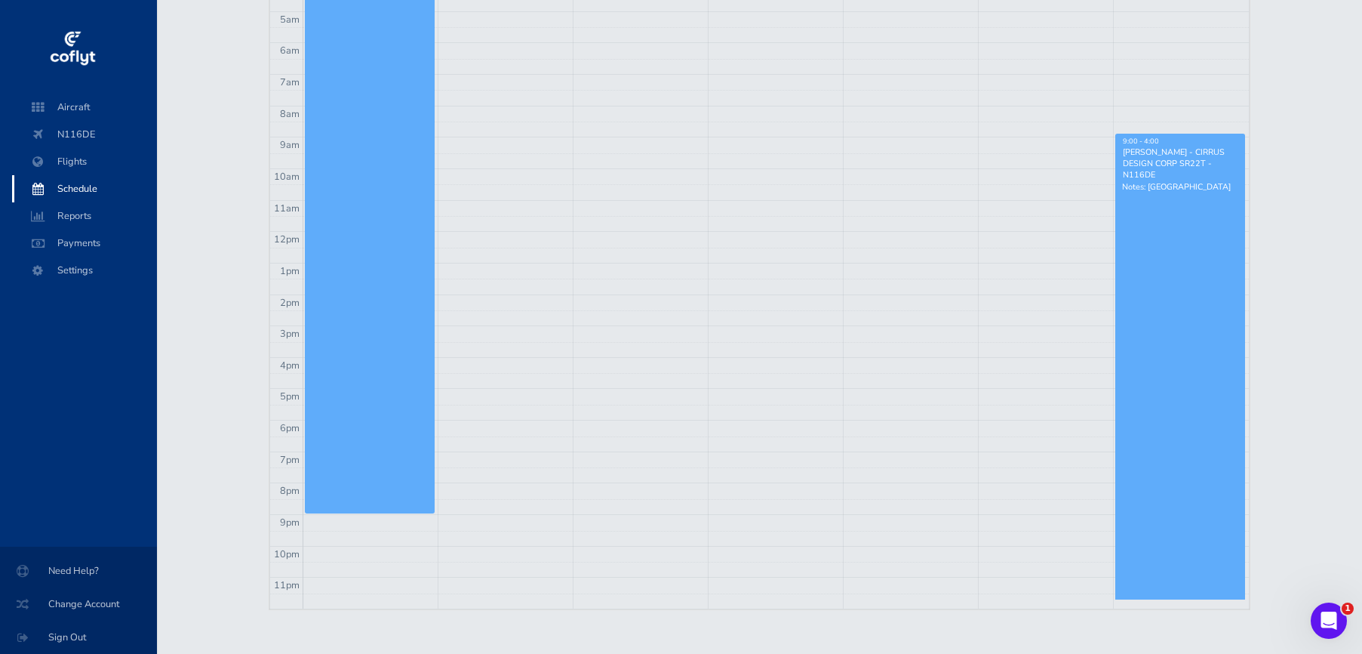
click at [73, 48] on img at bounding box center [73, 48] width 50 height 45
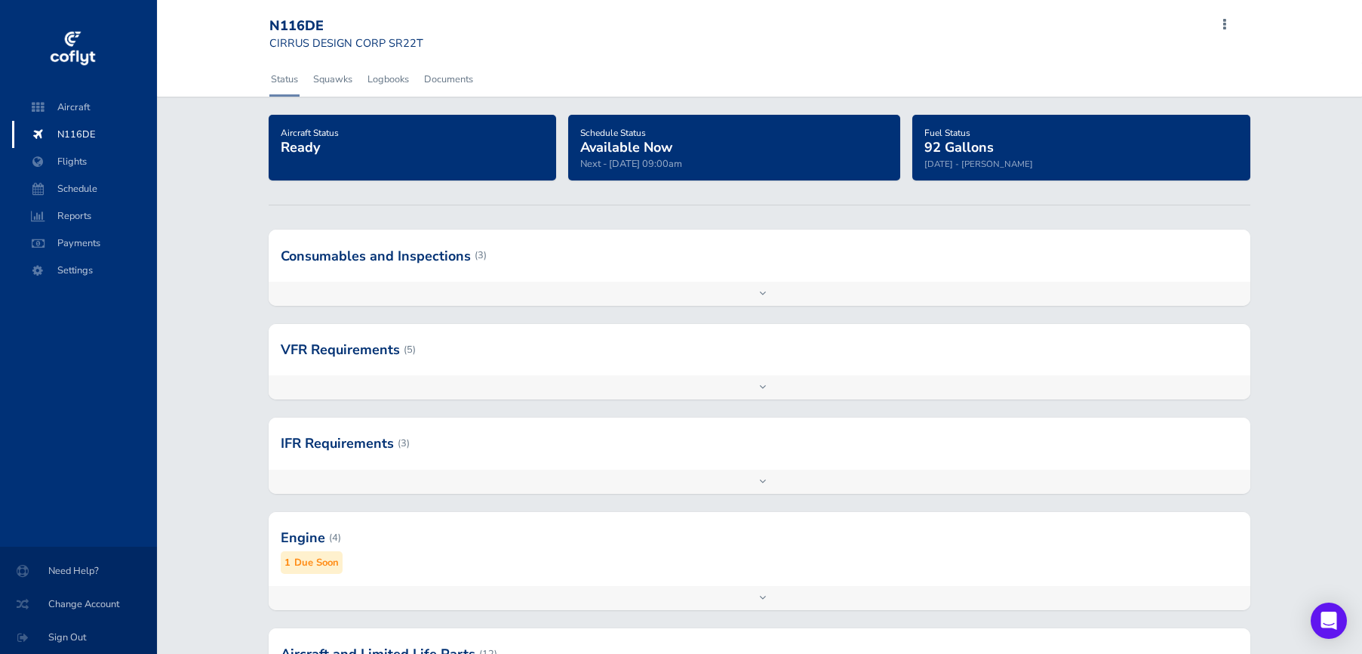
click at [535, 299] on div "Add inspection Edit" at bounding box center [760, 294] width 982 height 24
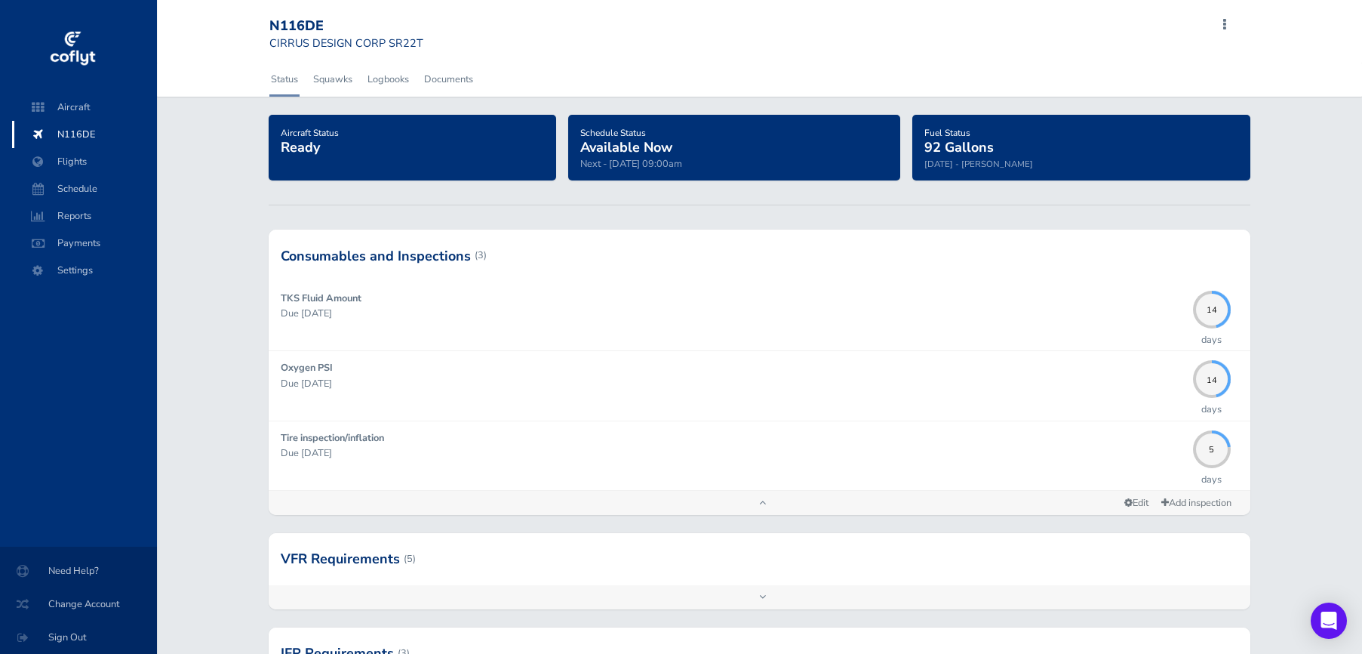
click at [586, 497] on div "Add inspection Edit" at bounding box center [760, 503] width 982 height 24
